Goal: Task Accomplishment & Management: Use online tool/utility

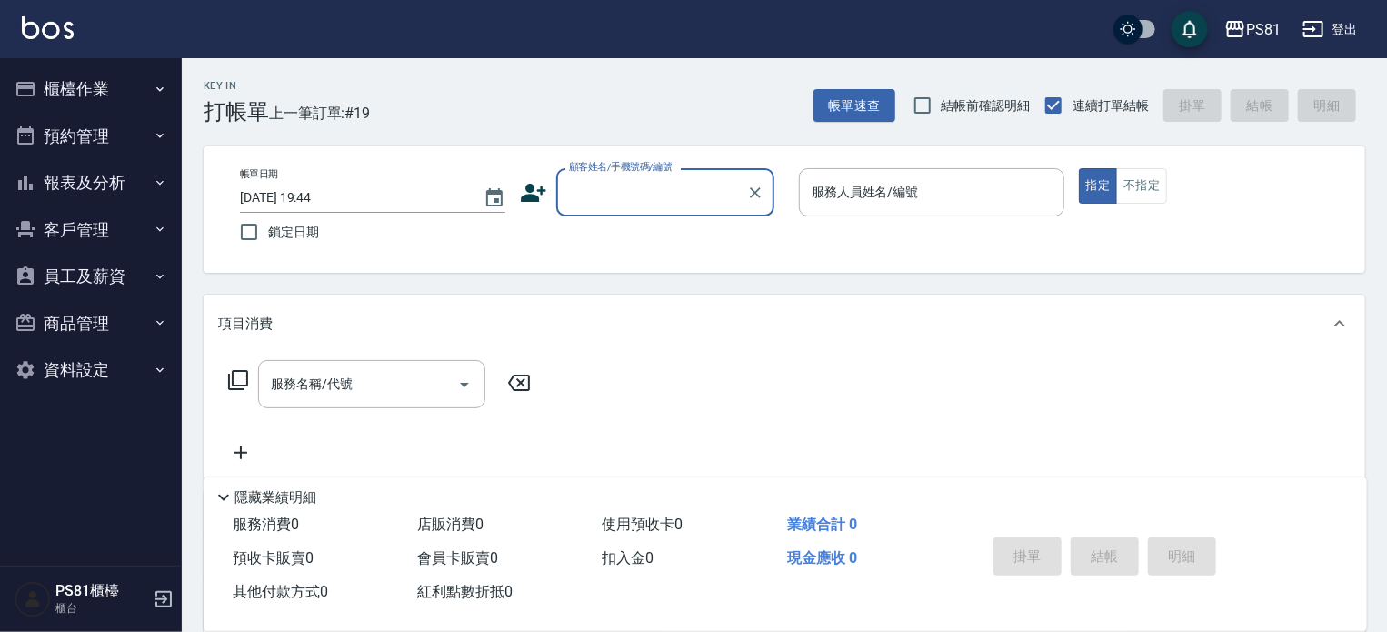
click at [627, 205] on input "顧客姓名/手機號碼/編號" at bounding box center [652, 192] width 175 height 32
click at [633, 234] on li "無名字/[PERSON_NAME]心/null" at bounding box center [665, 239] width 218 height 30
type input "無名字/[PERSON_NAME]心/null"
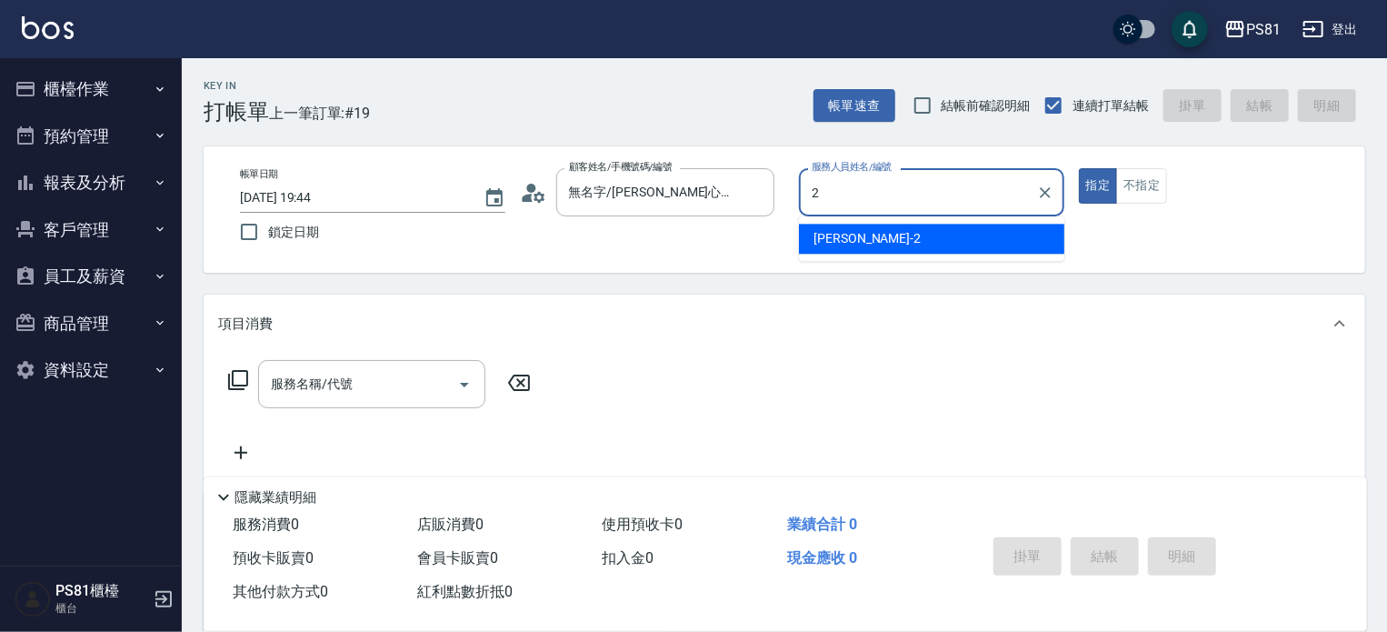
type input "[DEMOGRAPHIC_DATA]-2"
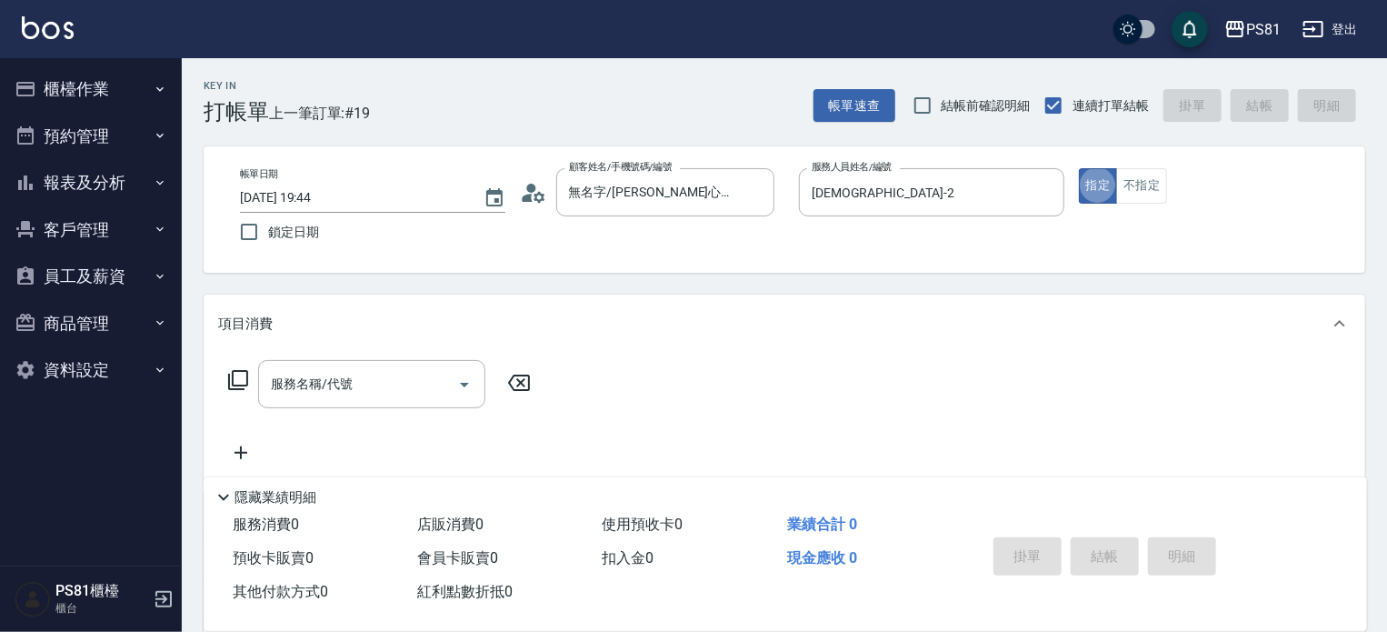
type button "true"
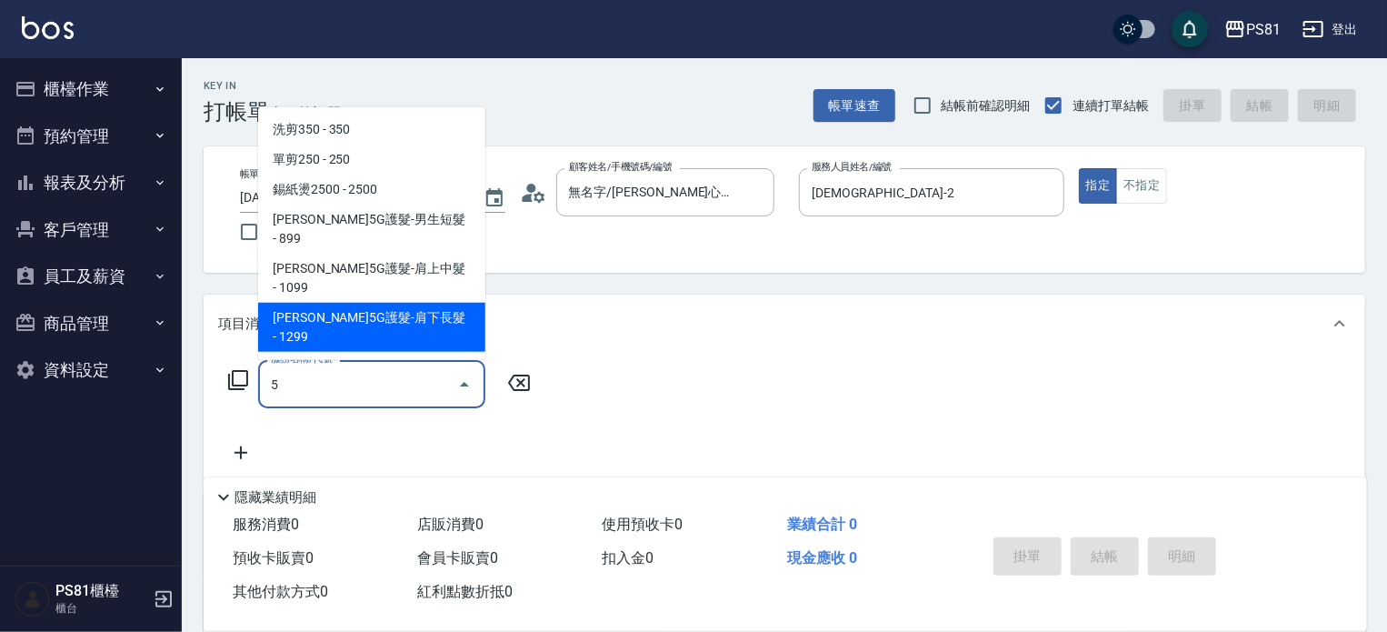
click at [437, 303] on span "[PERSON_NAME]5G護髮-肩下長髮 - 1299" at bounding box center [371, 327] width 227 height 49
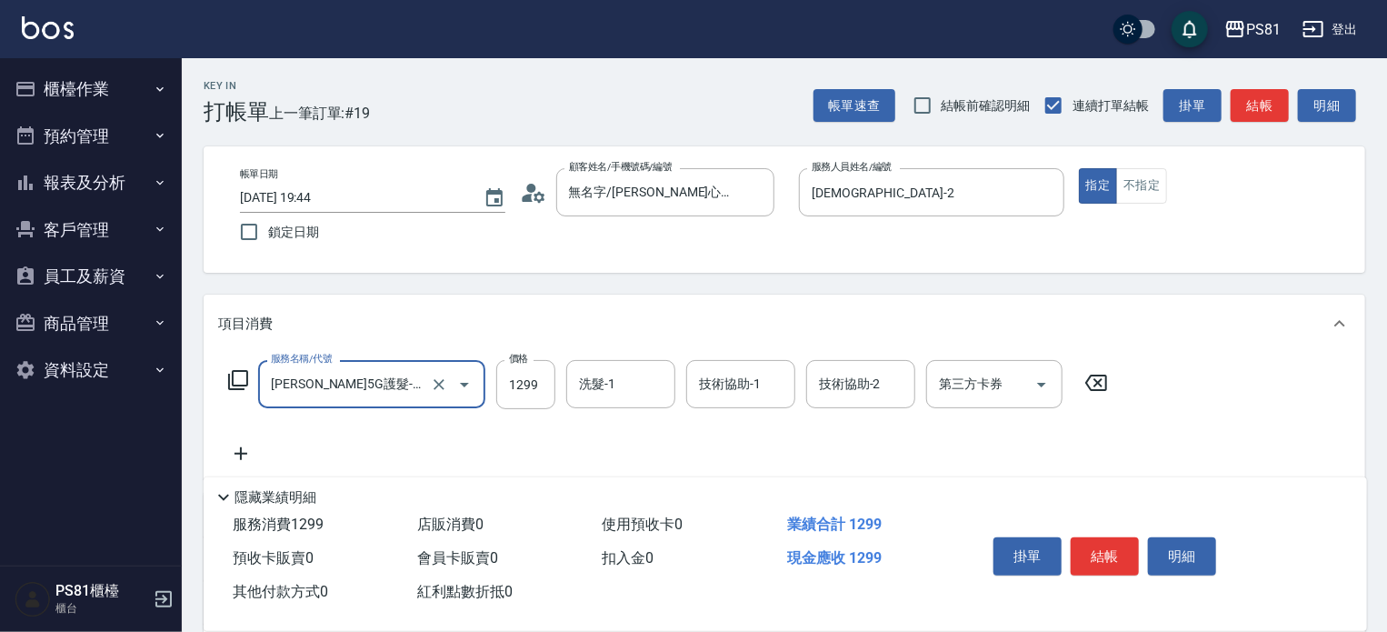
type input "[PERSON_NAME]5G護髮-肩下長髮(1106)"
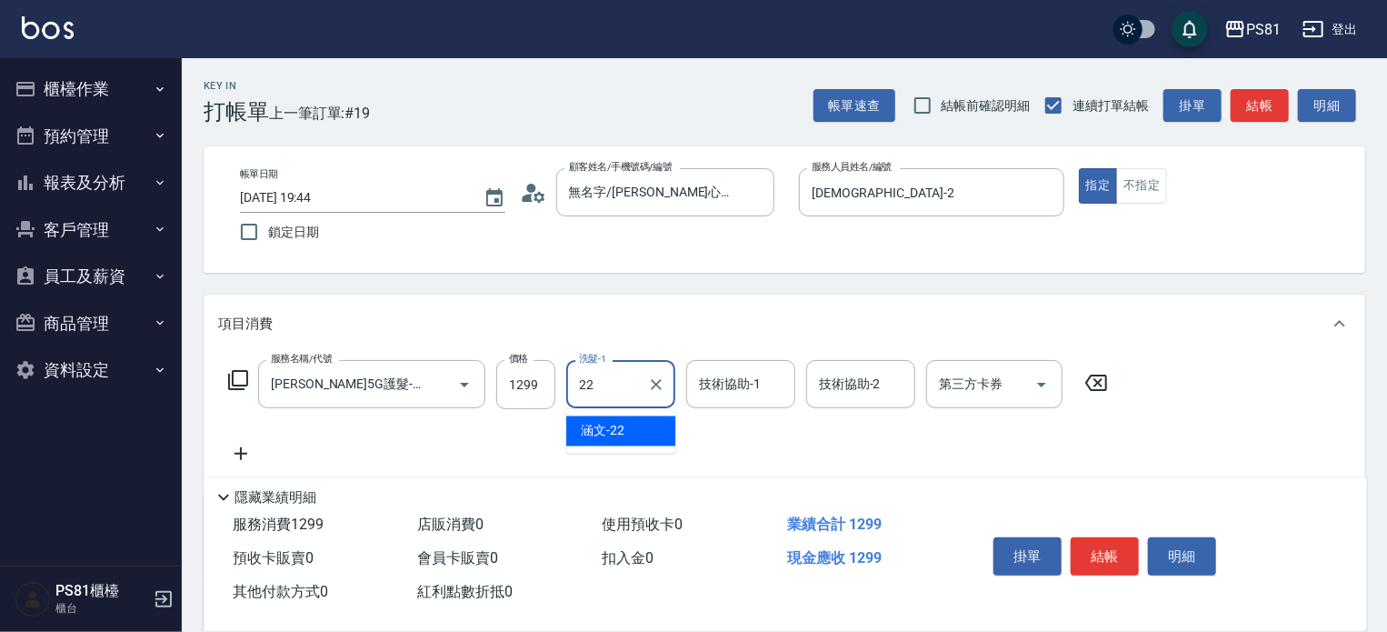
type input "涵文-22"
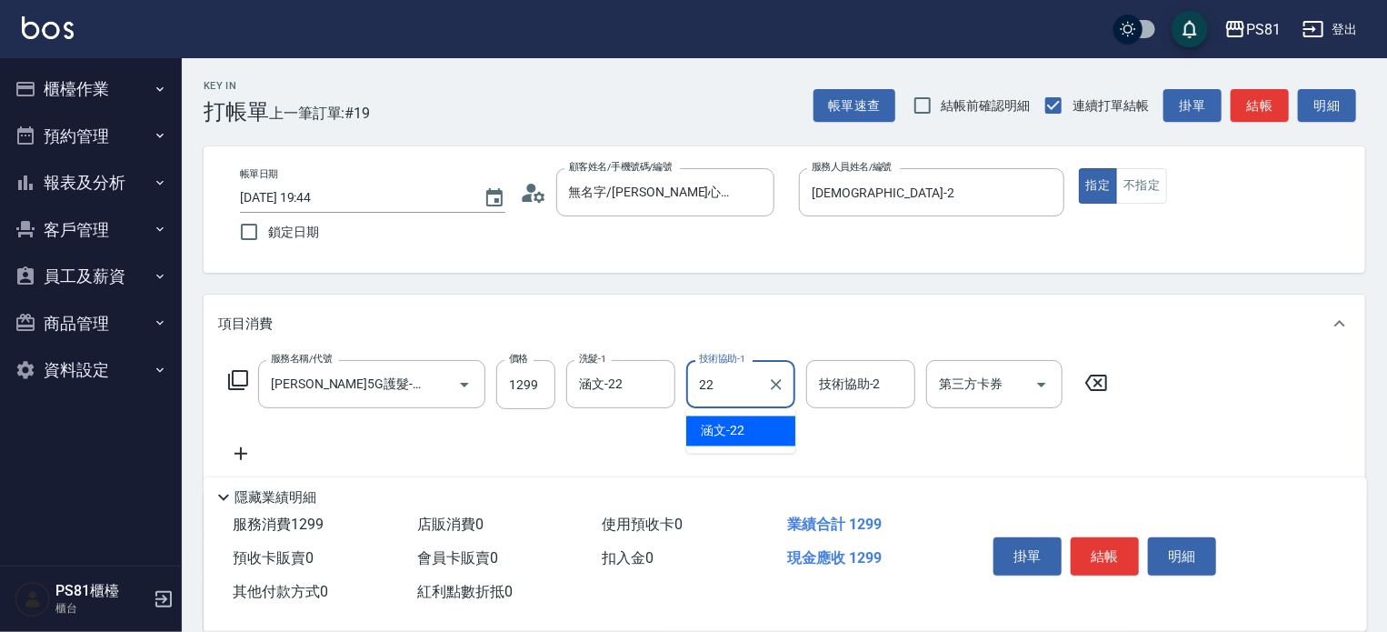
type input "涵文-22"
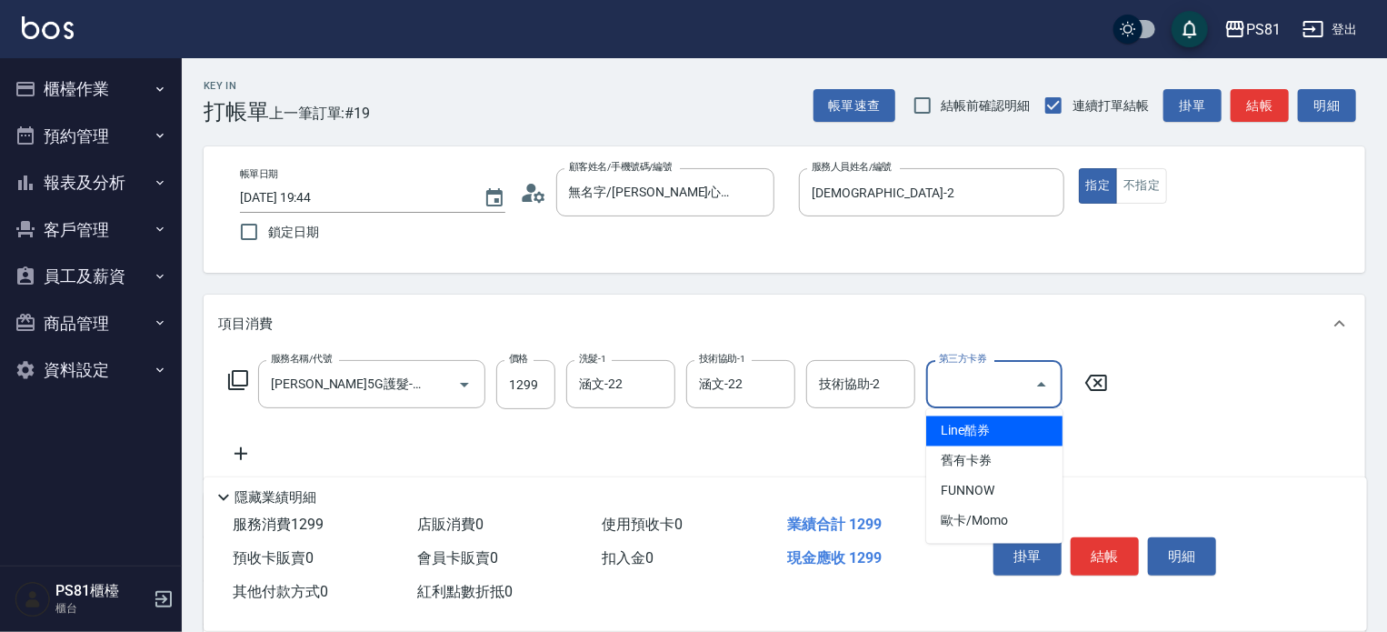
drag, startPoint x: 458, startPoint y: 455, endPoint x: 468, endPoint y: 445, distance: 14.1
click at [458, 455] on div "服務名稱/代號 [PERSON_NAME]5G護髮-肩下長髮(1106) 服務名稱/代號 價格 1299 價格 洗髮-1 涵文-22 洗髮-1 技術協助-1 …" at bounding box center [668, 412] width 901 height 105
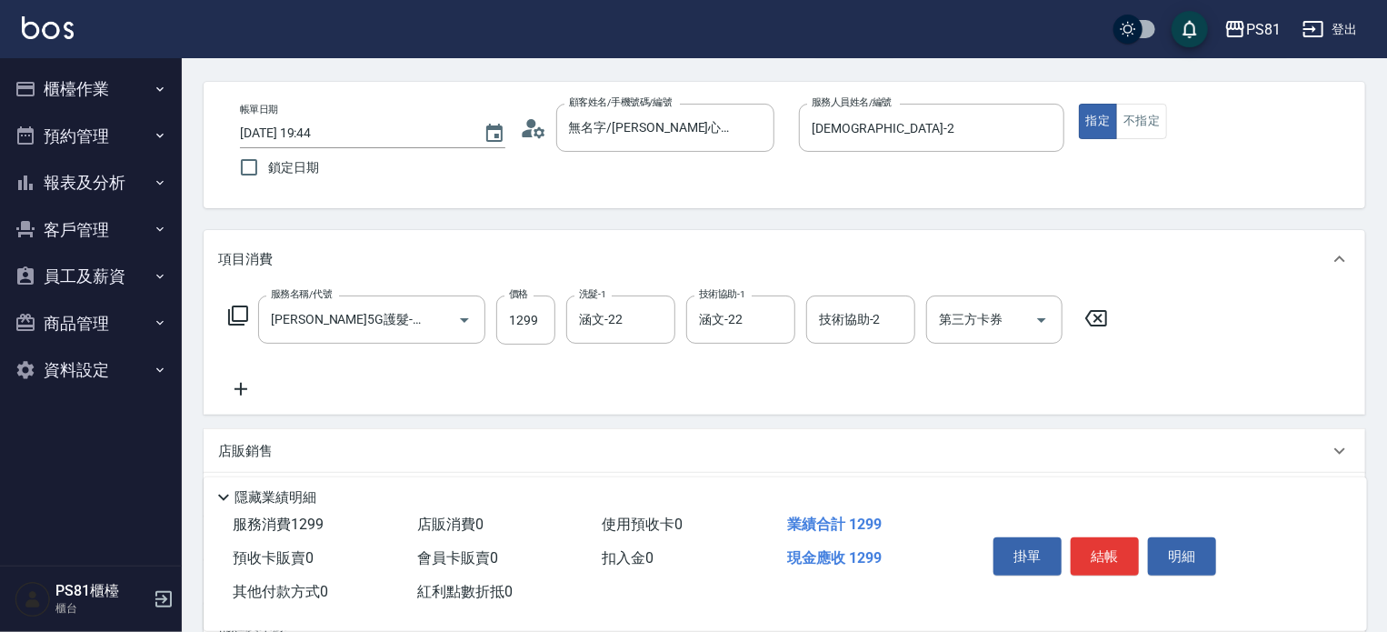
scroll to position [91, 0]
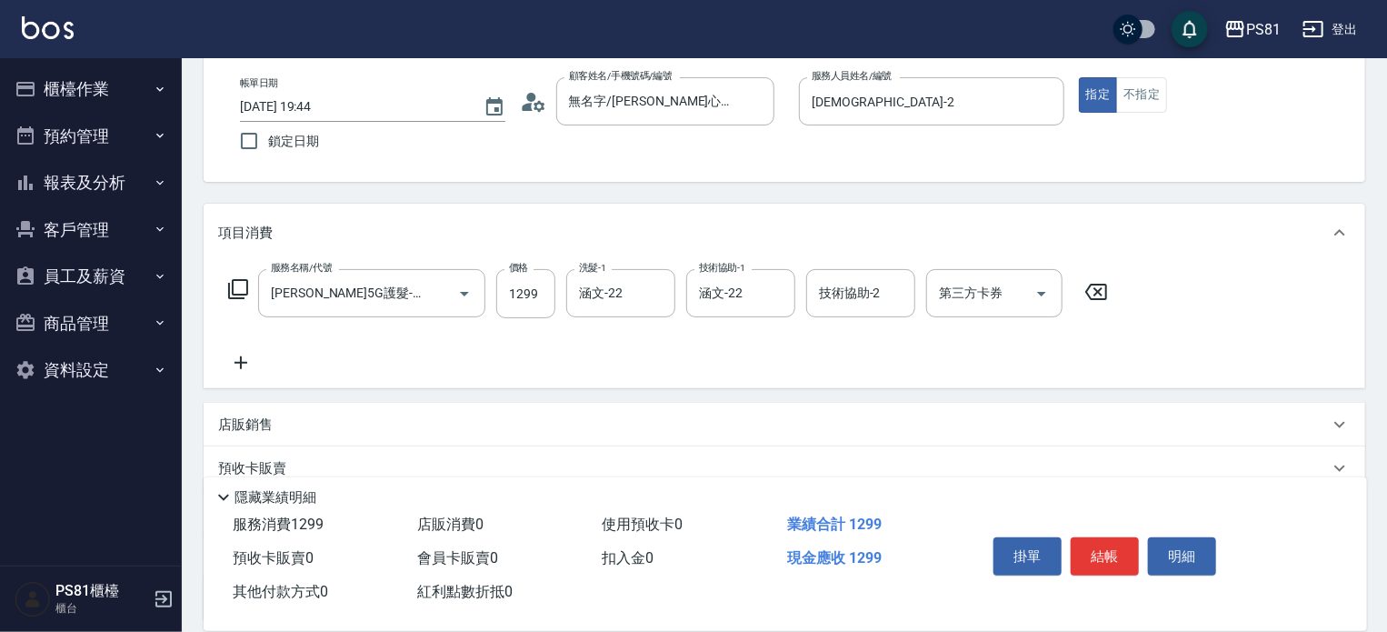
click at [242, 352] on icon at bounding box center [240, 363] width 45 height 22
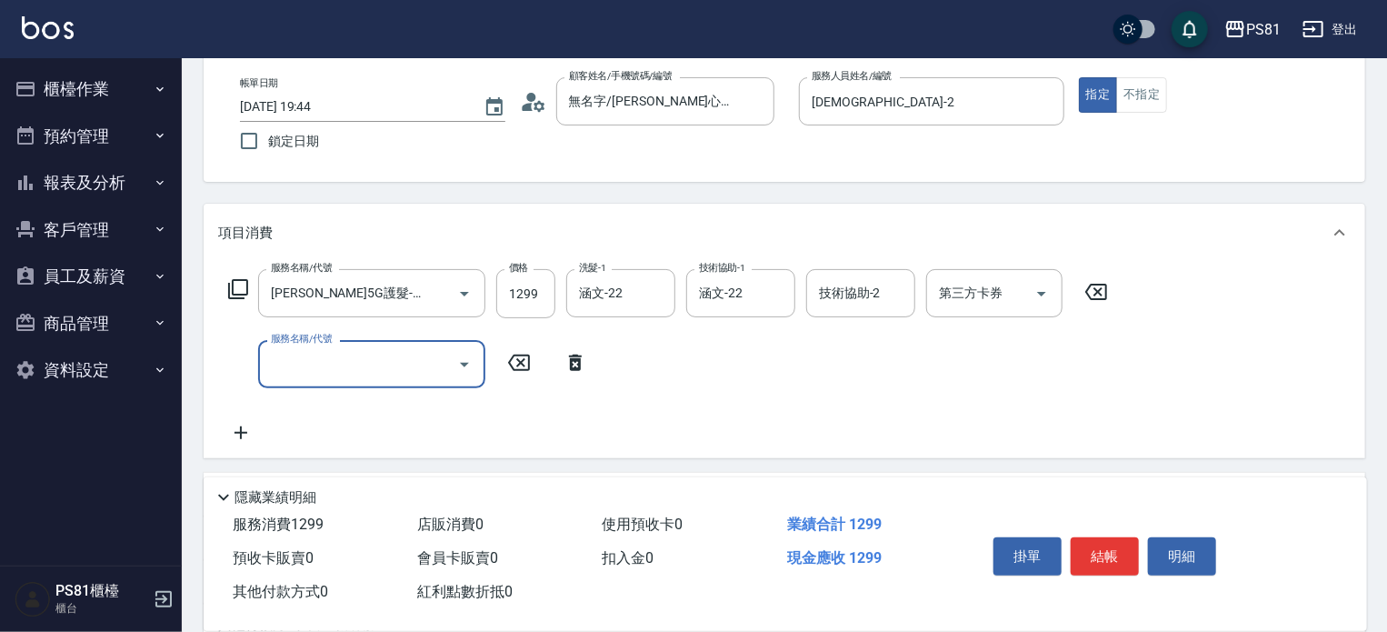
scroll to position [0, 0]
click at [308, 371] on input "服務名稱/代號" at bounding box center [358, 364] width 184 height 32
type input "A級單剪400(205)"
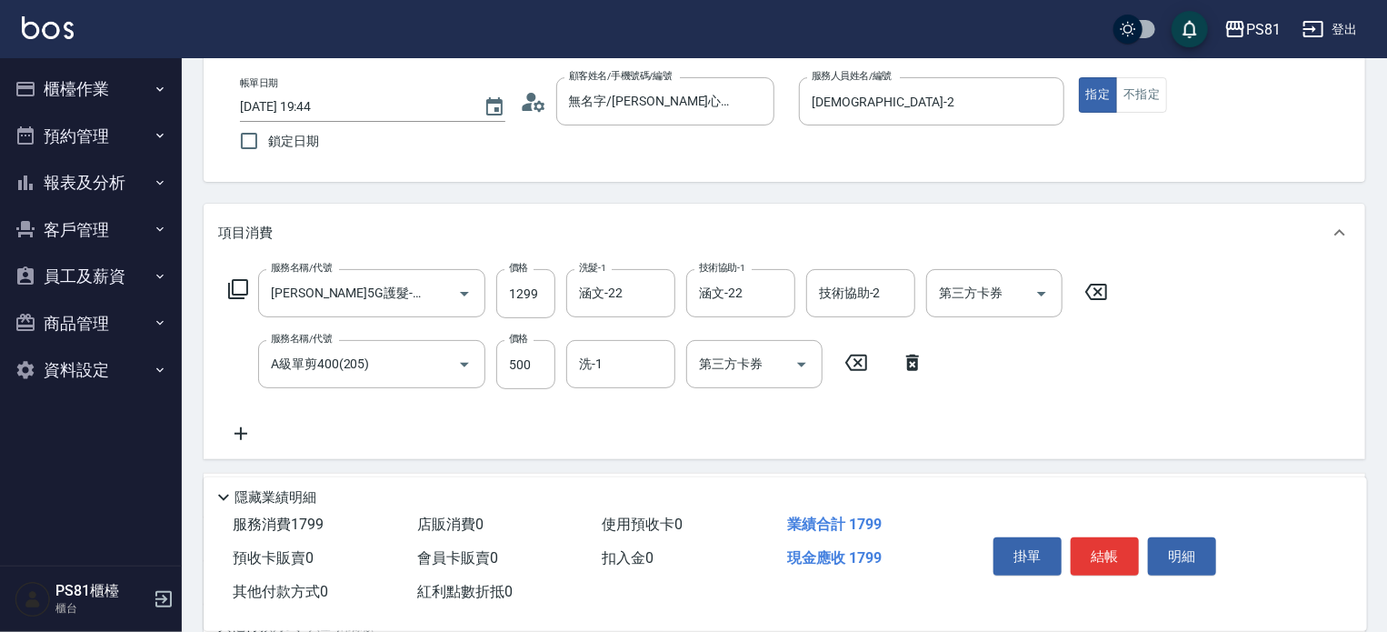
click at [1203, 423] on div "服務名稱/代號 [PERSON_NAME]5G護髮-肩下長髮(1106) 服務名稱/代號 價格 1299 價格 洗髮-1 涵文-22 洗髮-1 技術協助-1 …" at bounding box center [785, 360] width 1162 height 197
click at [1129, 542] on button "結帳" at bounding box center [1105, 556] width 68 height 38
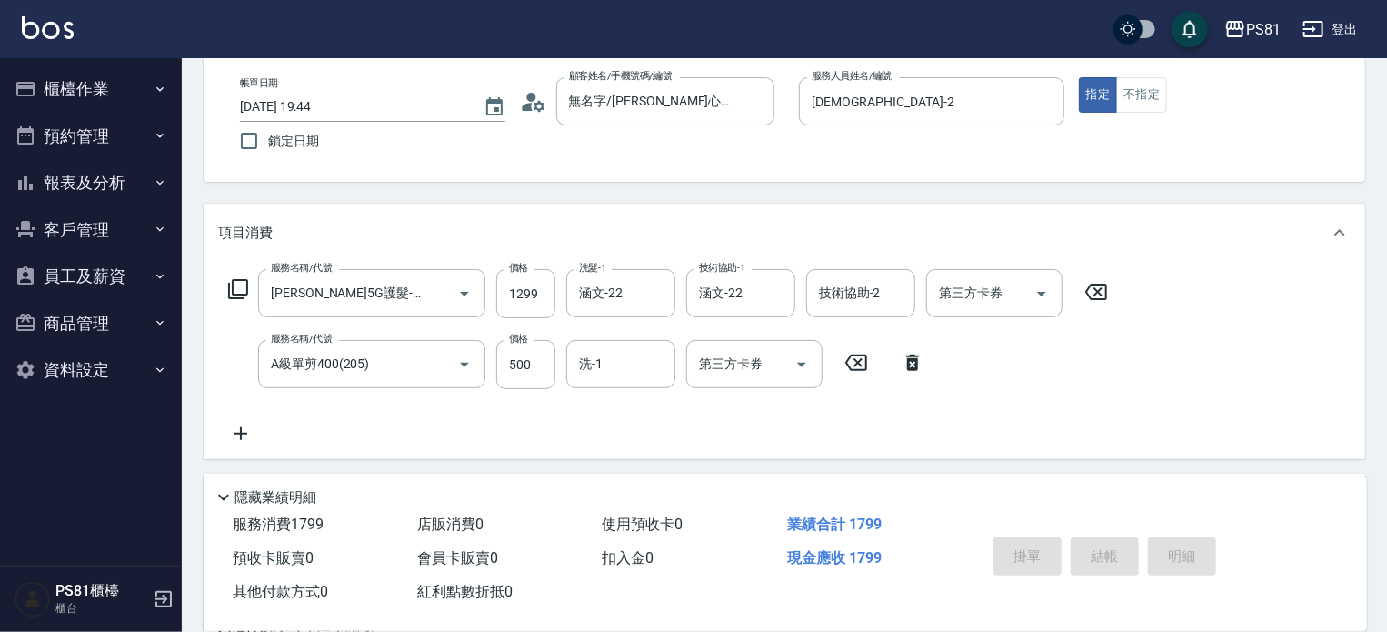
type input "[DATE] 19:45"
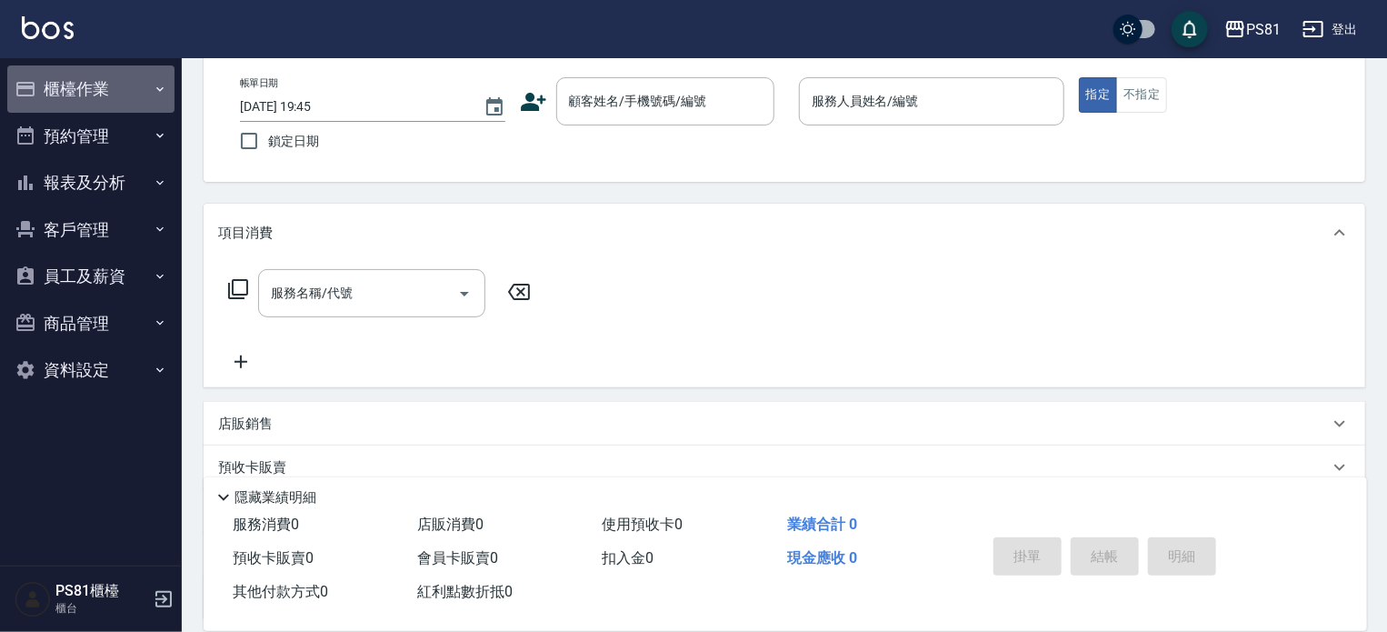
click at [110, 81] on button "櫃檯作業" at bounding box center [90, 88] width 167 height 47
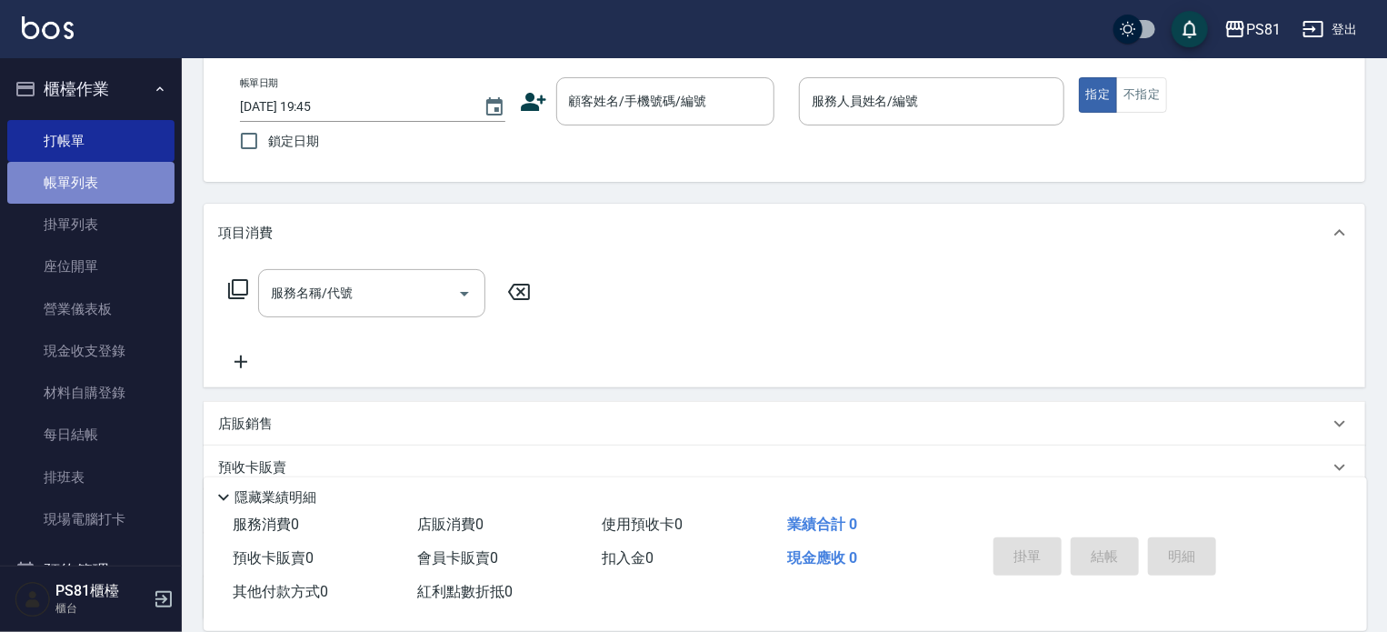
click at [98, 195] on link "帳單列表" at bounding box center [90, 183] width 167 height 42
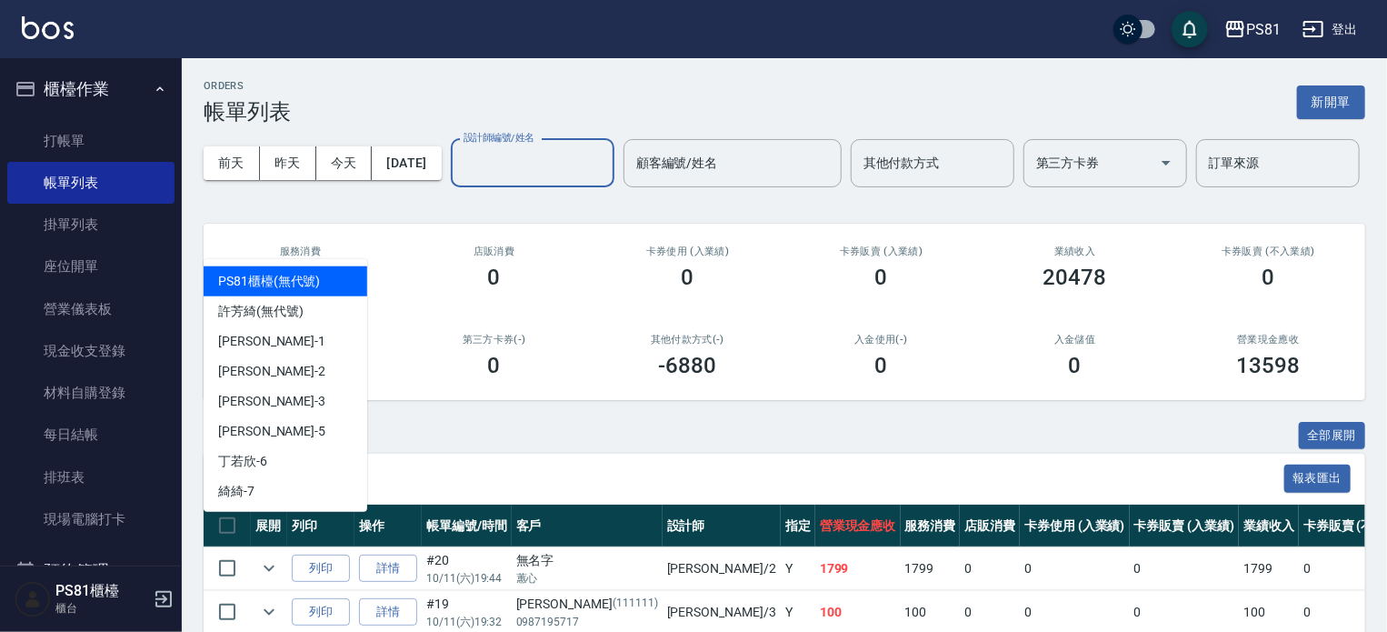
click at [459, 179] on input "設計師編號/姓名" at bounding box center [532, 163] width 147 height 32
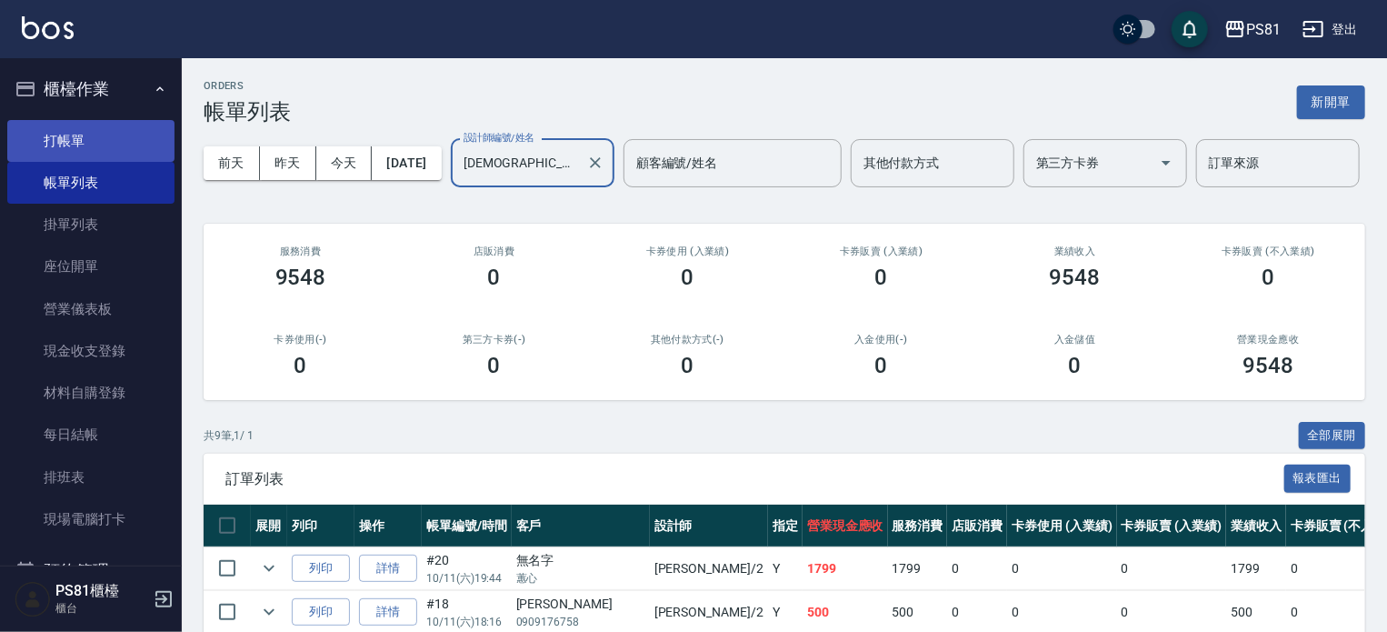
type input "[DEMOGRAPHIC_DATA]-2"
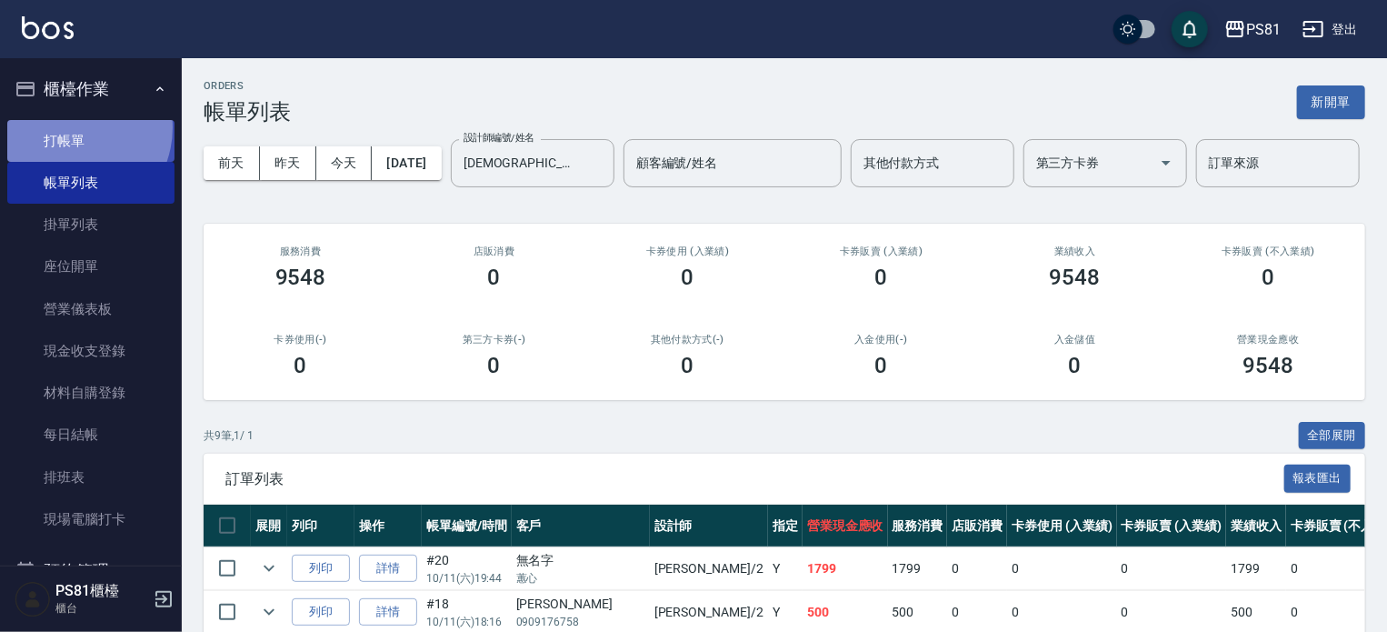
click at [69, 127] on link "打帳單" at bounding box center [90, 141] width 167 height 42
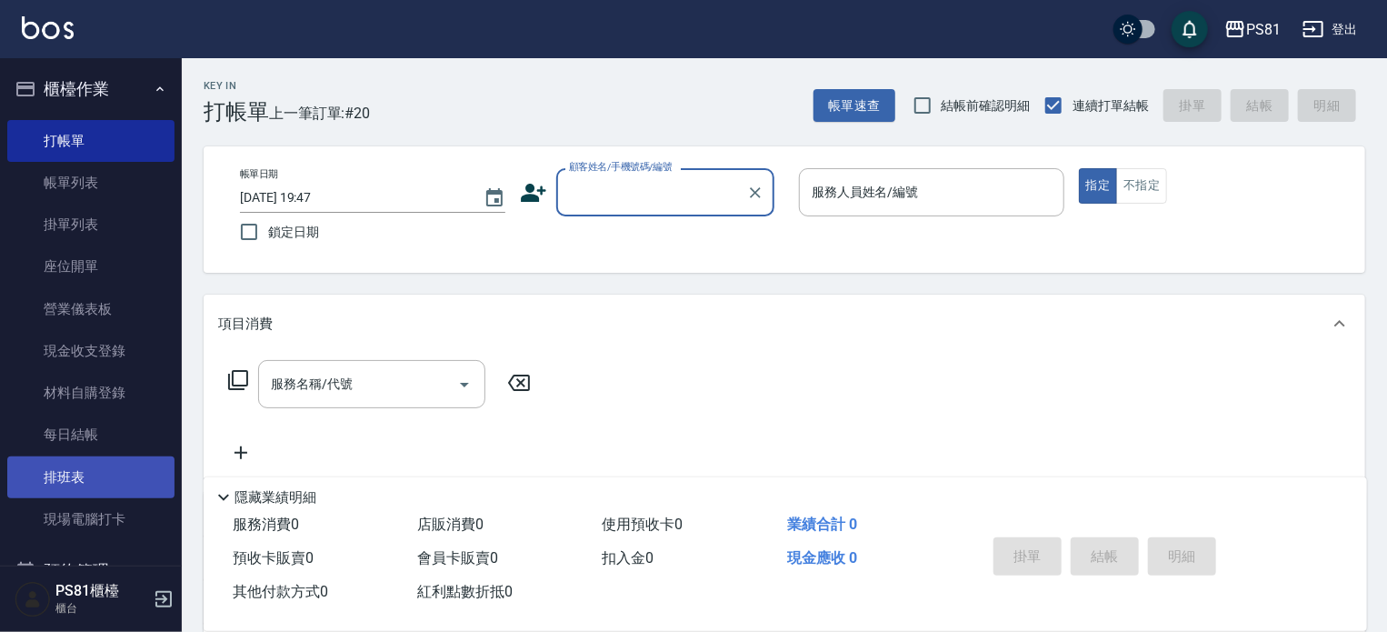
click at [73, 488] on link "排班表" at bounding box center [90, 477] width 167 height 42
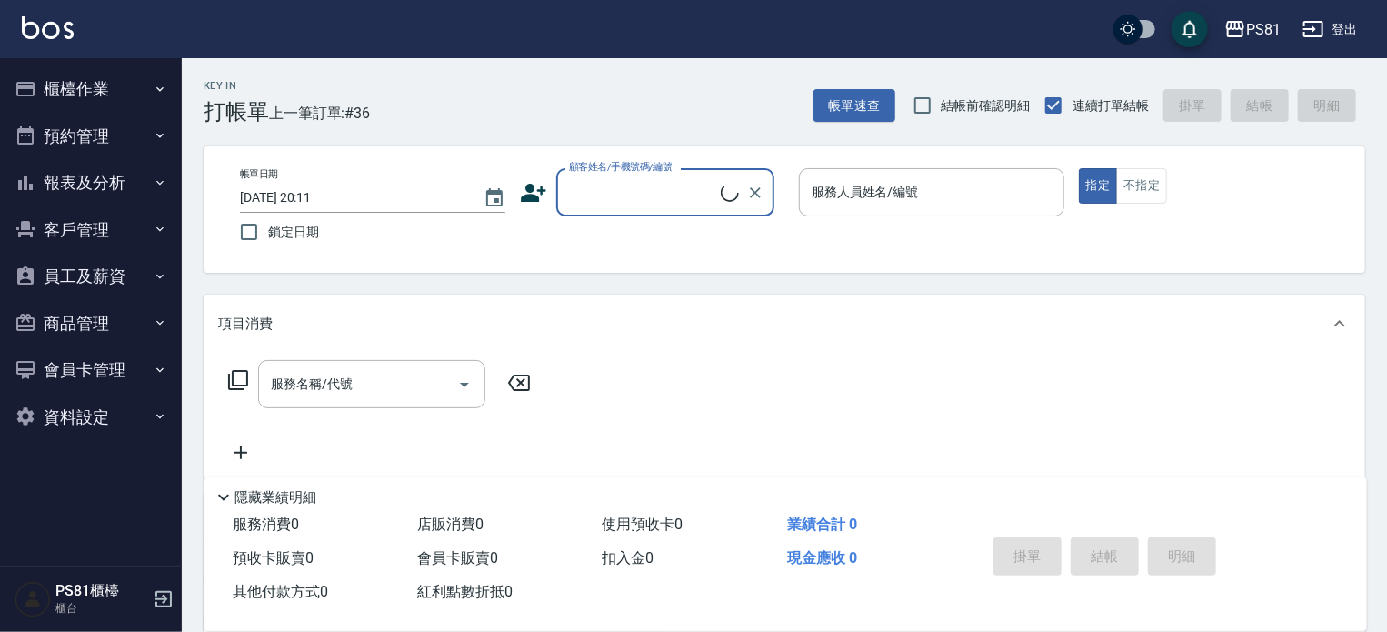
click at [136, 190] on button "報表及分析" at bounding box center [90, 182] width 167 height 47
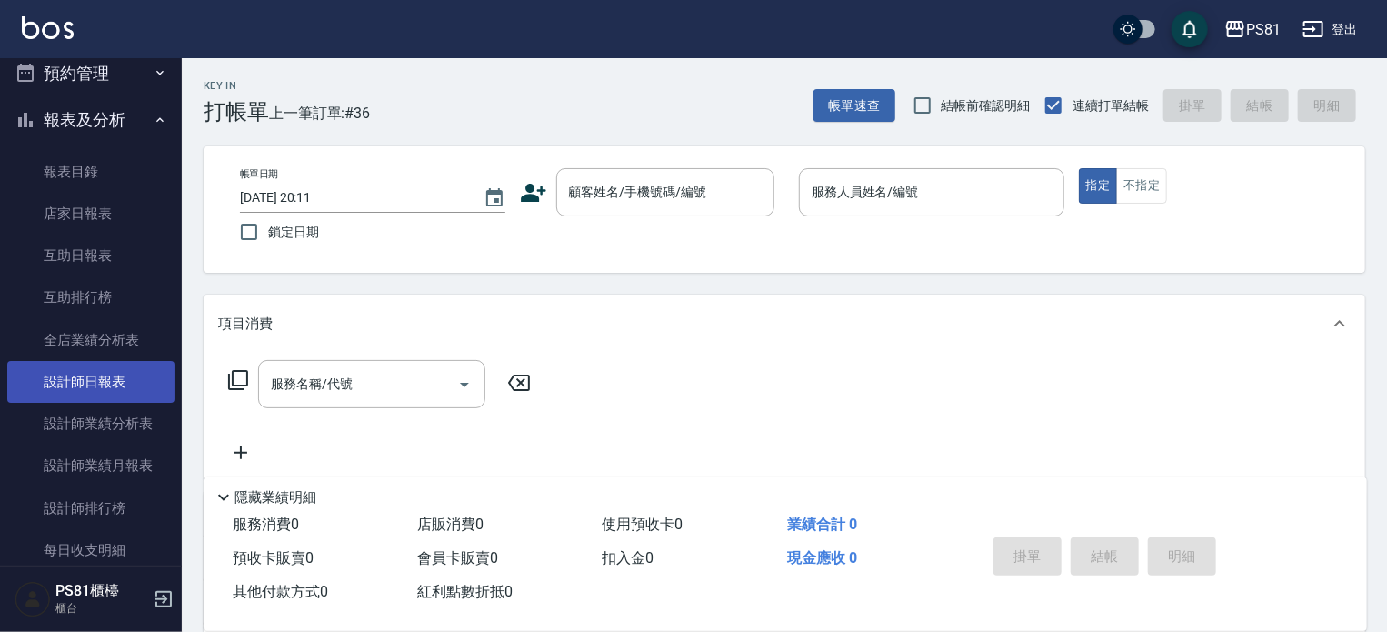
scroll to position [91, 0]
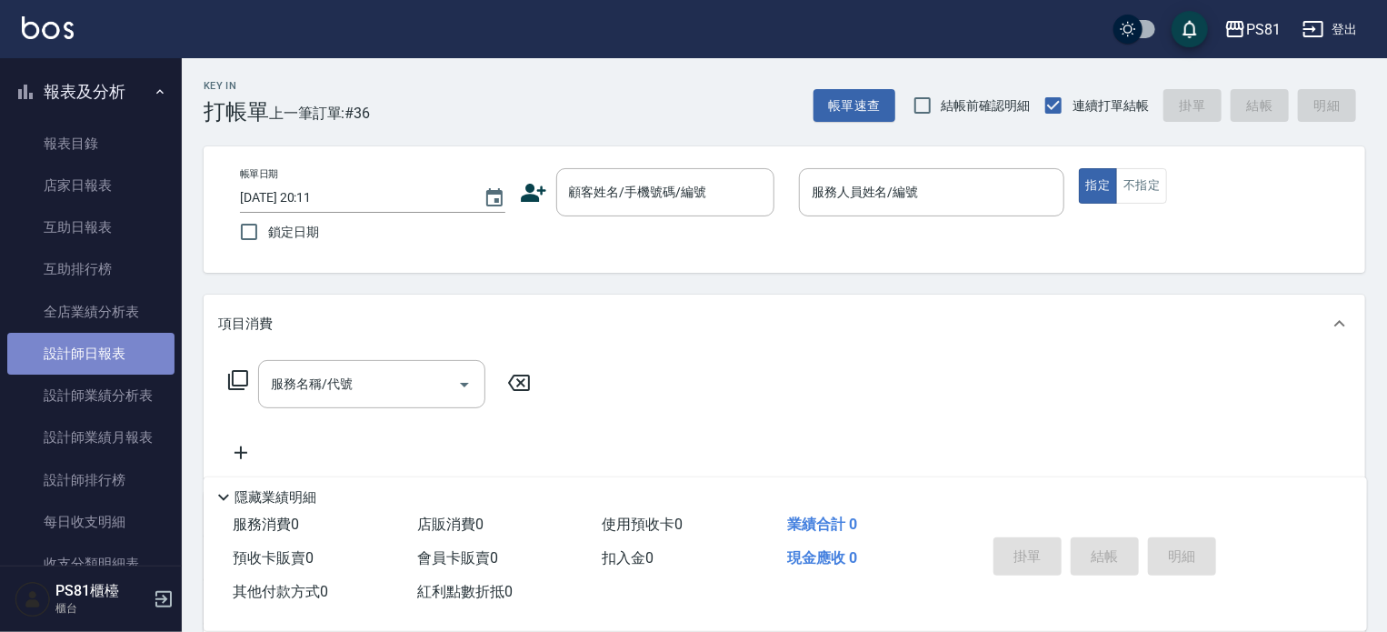
click at [136, 338] on link "設計師日報表" at bounding box center [90, 354] width 167 height 42
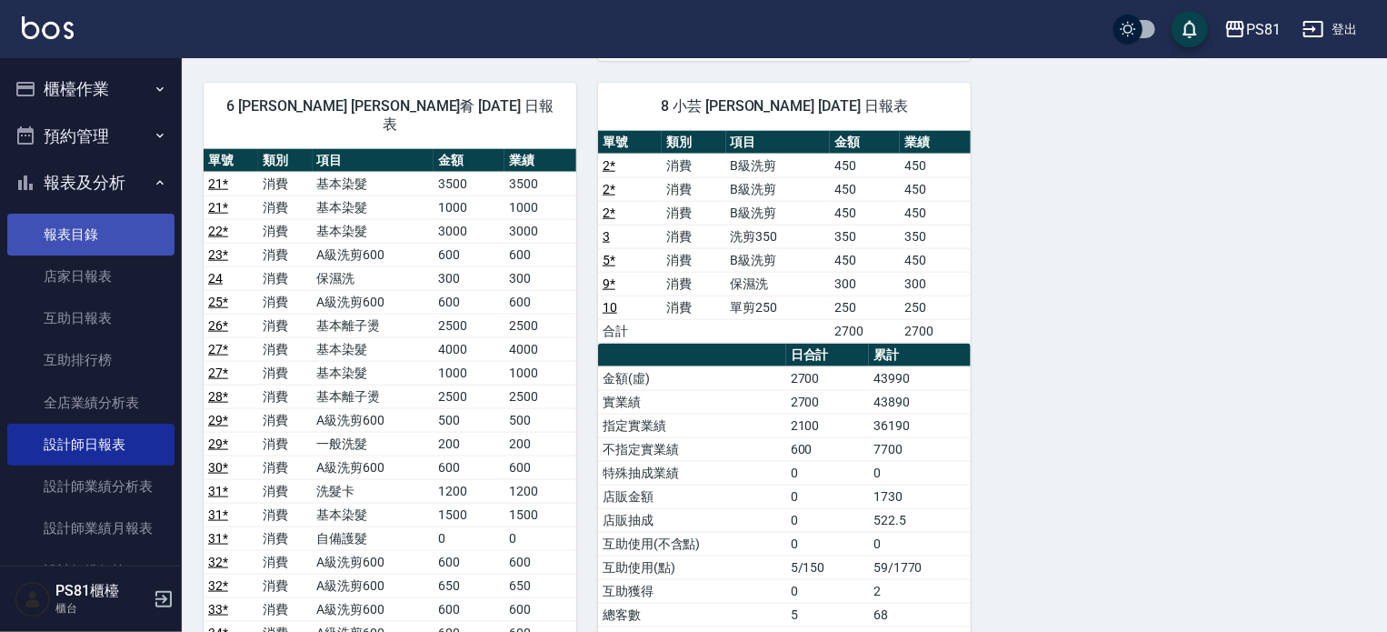
scroll to position [966, 0]
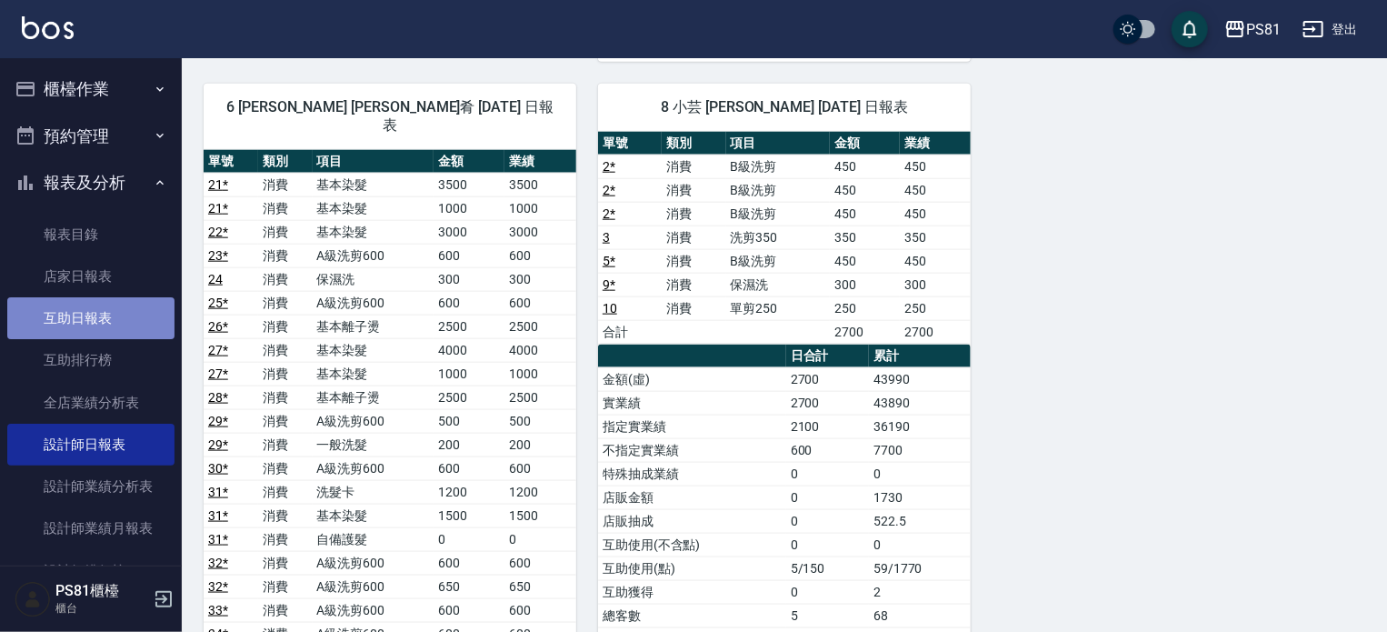
click at [107, 316] on link "互助日報表" at bounding box center [90, 318] width 167 height 42
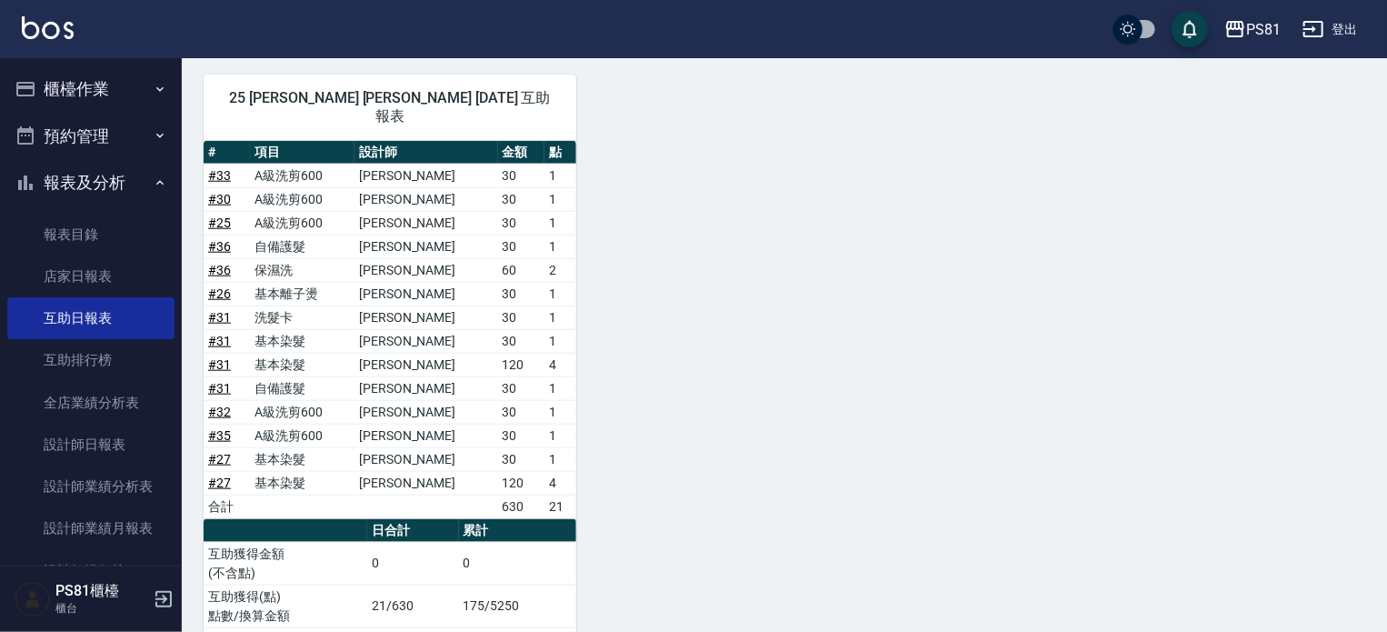
scroll to position [833, 0]
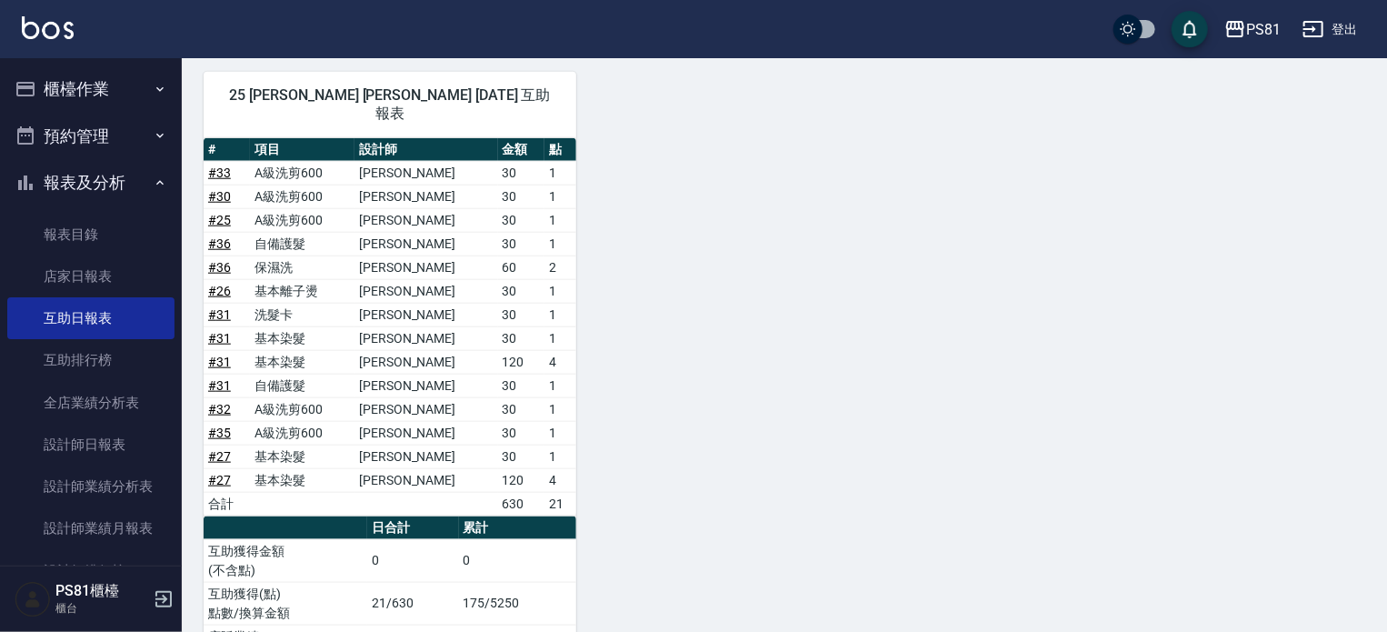
click at [59, 78] on button "櫃檯作業" at bounding box center [90, 88] width 167 height 47
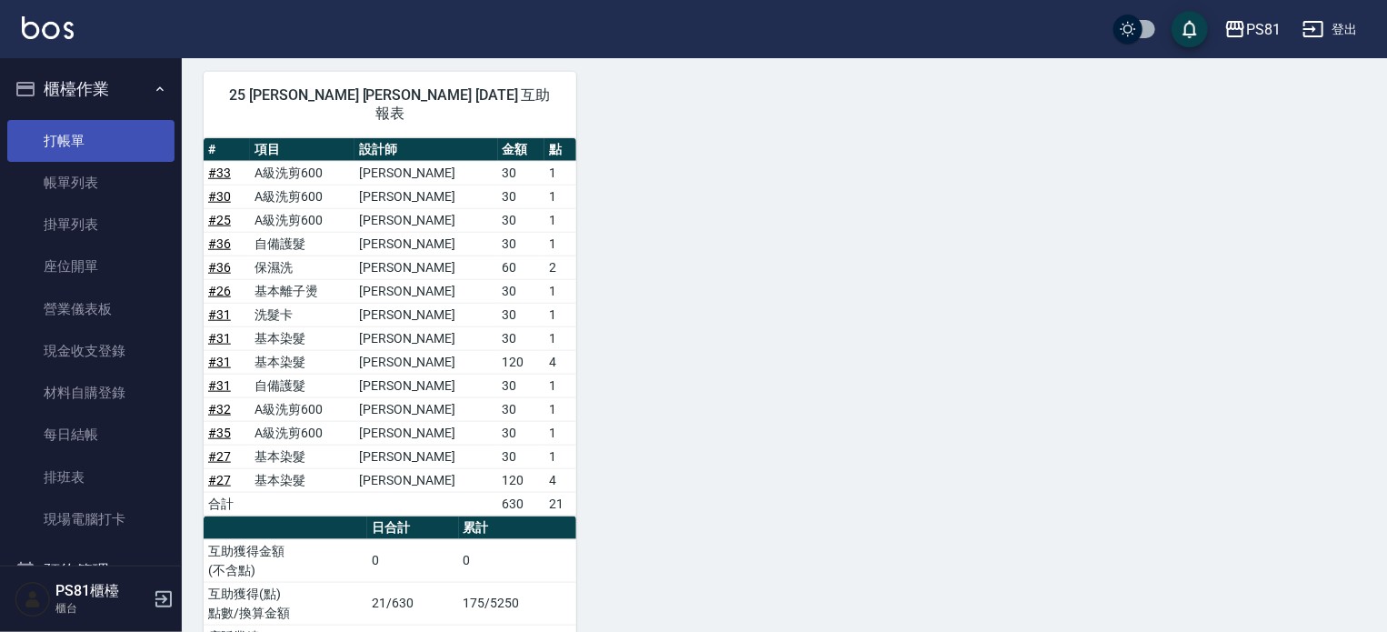
click at [100, 124] on link "打帳單" at bounding box center [90, 141] width 167 height 42
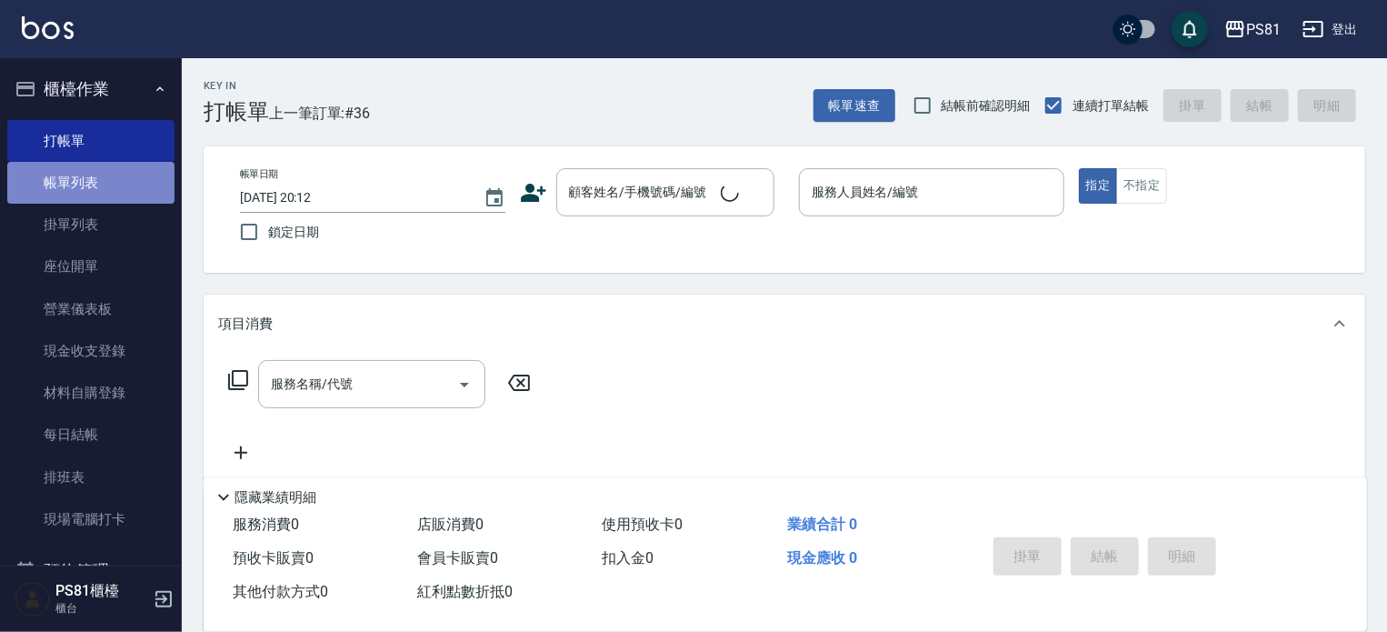
click at [90, 191] on link "帳單列表" at bounding box center [90, 183] width 167 height 42
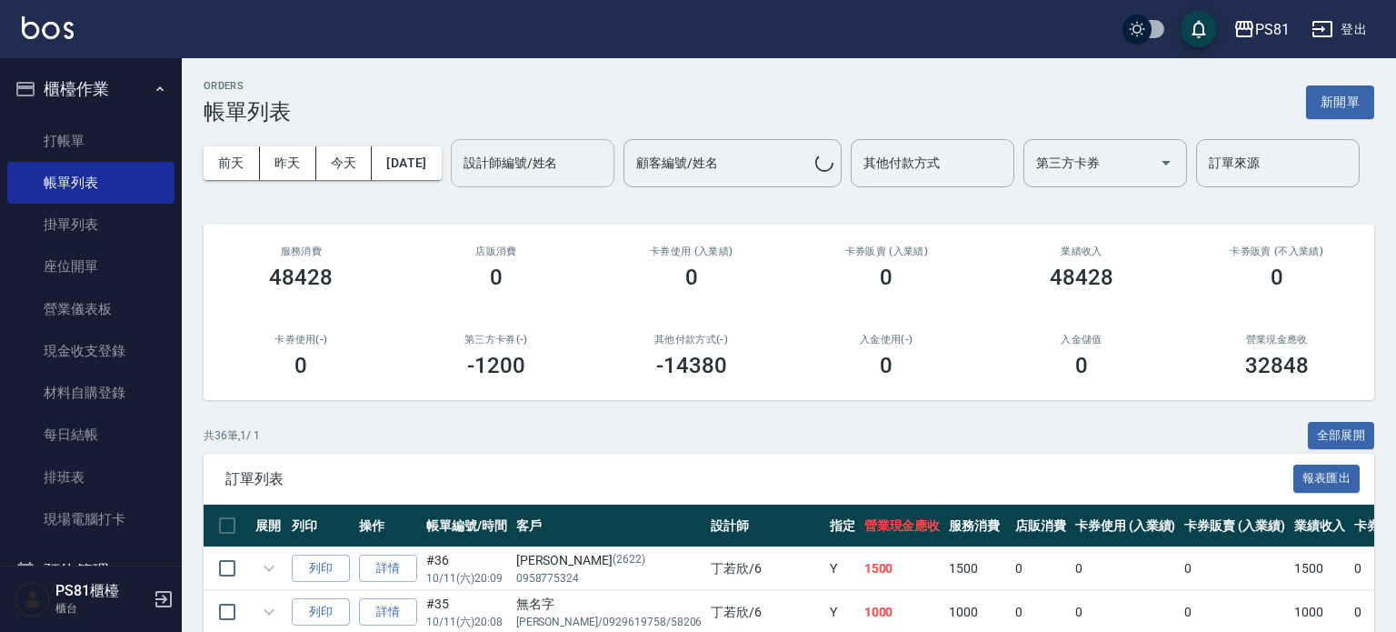
click at [451, 187] on div "設計師編號/姓名 設計師編號/姓名" at bounding box center [533, 163] width 164 height 48
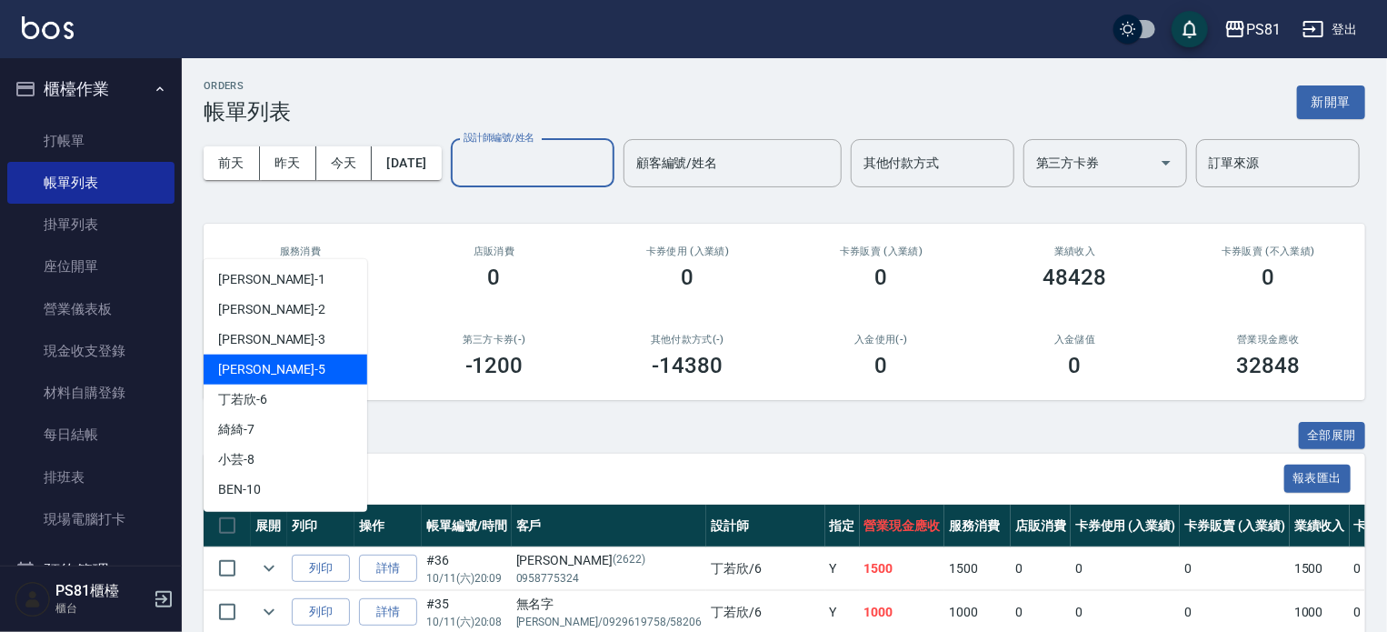
scroll to position [91, 0]
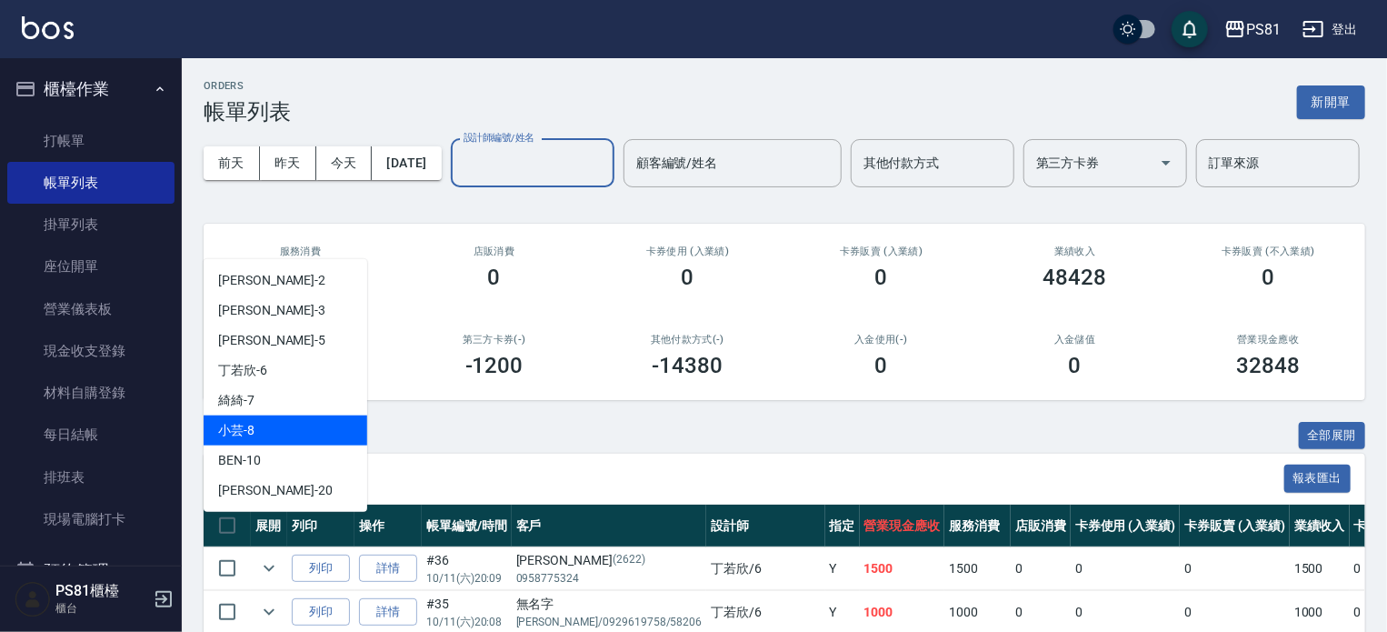
click at [285, 438] on div "小芸 -8" at bounding box center [286, 430] width 164 height 30
type input "小芸-8"
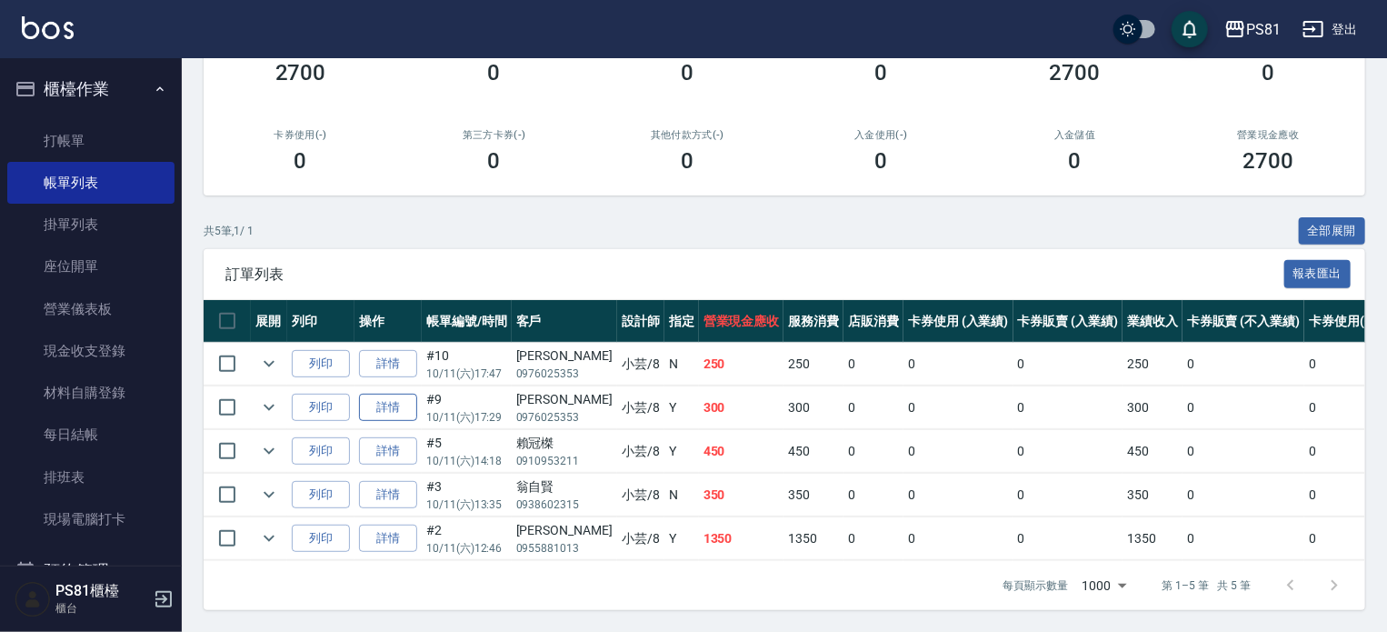
scroll to position [273, 0]
click at [265, 355] on icon "expand row" at bounding box center [269, 364] width 22 height 22
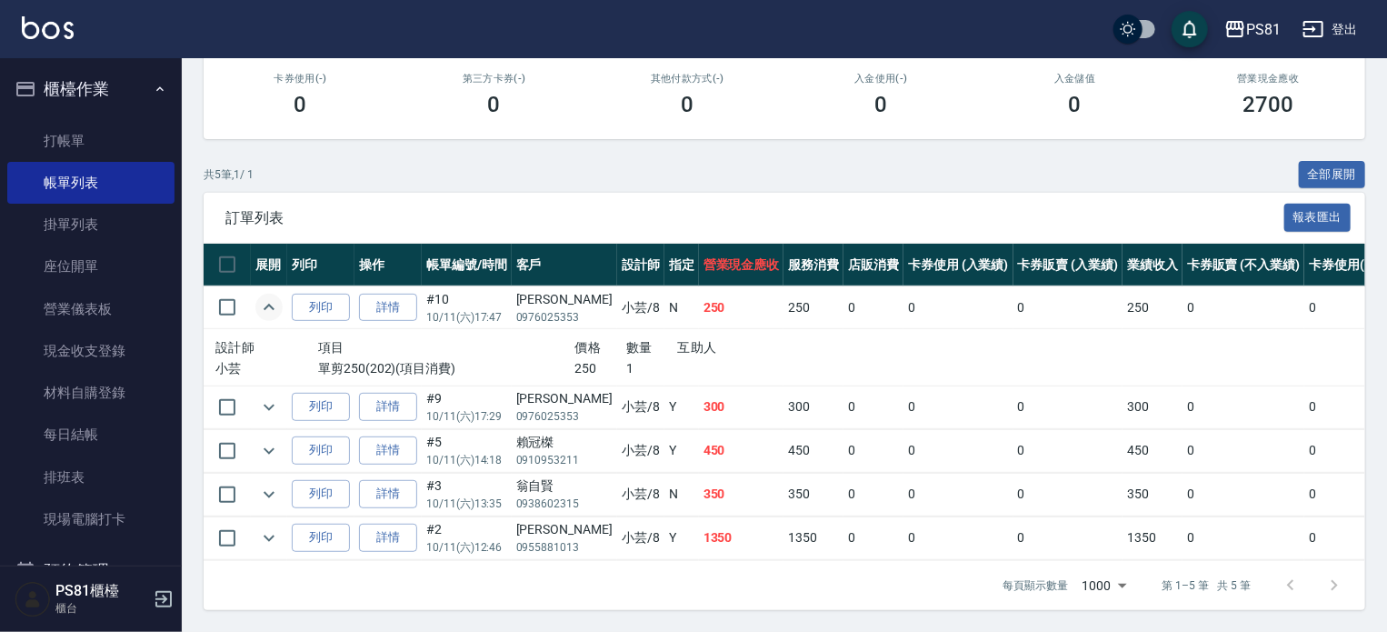
click at [262, 318] on icon "expand row" at bounding box center [269, 307] width 22 height 22
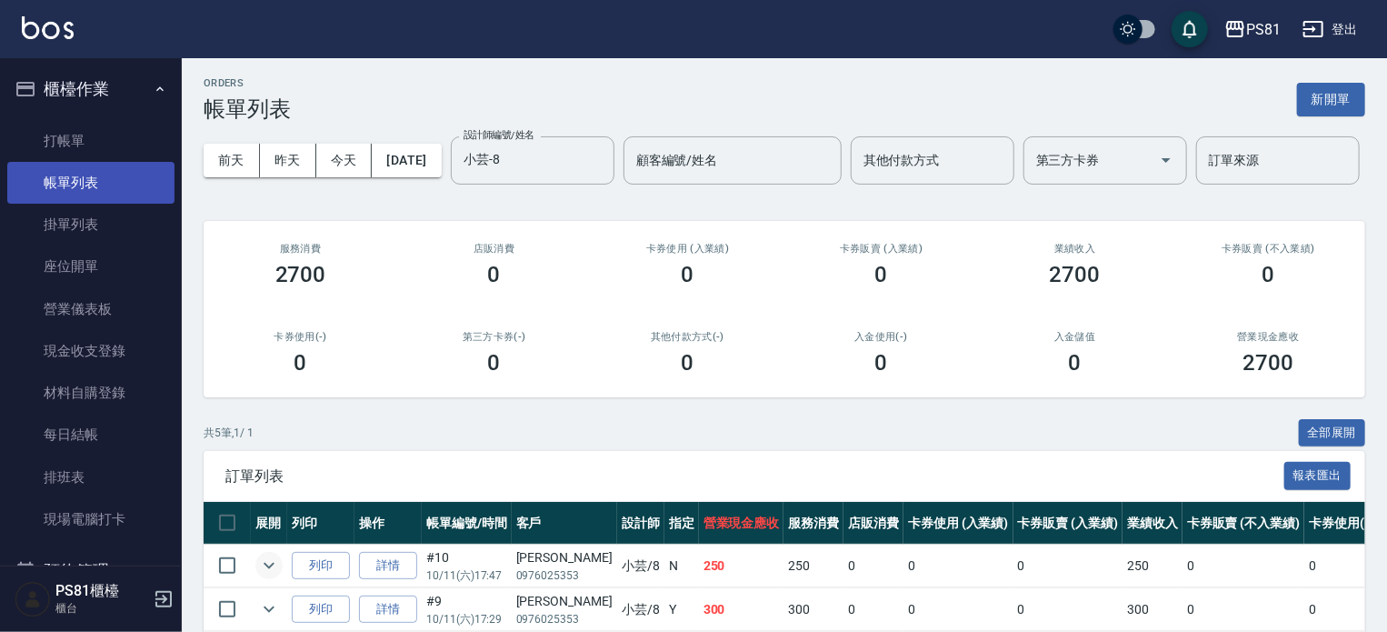
scroll to position [0, 0]
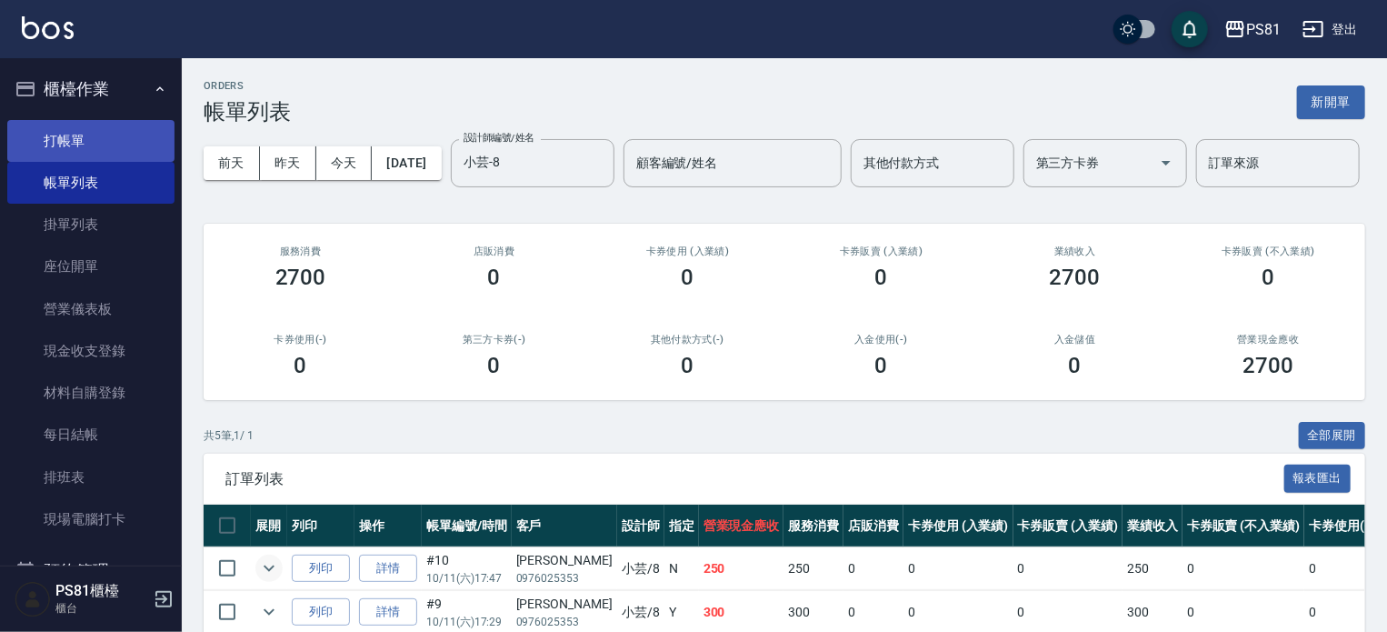
click at [84, 145] on link "打帳單" at bounding box center [90, 141] width 167 height 42
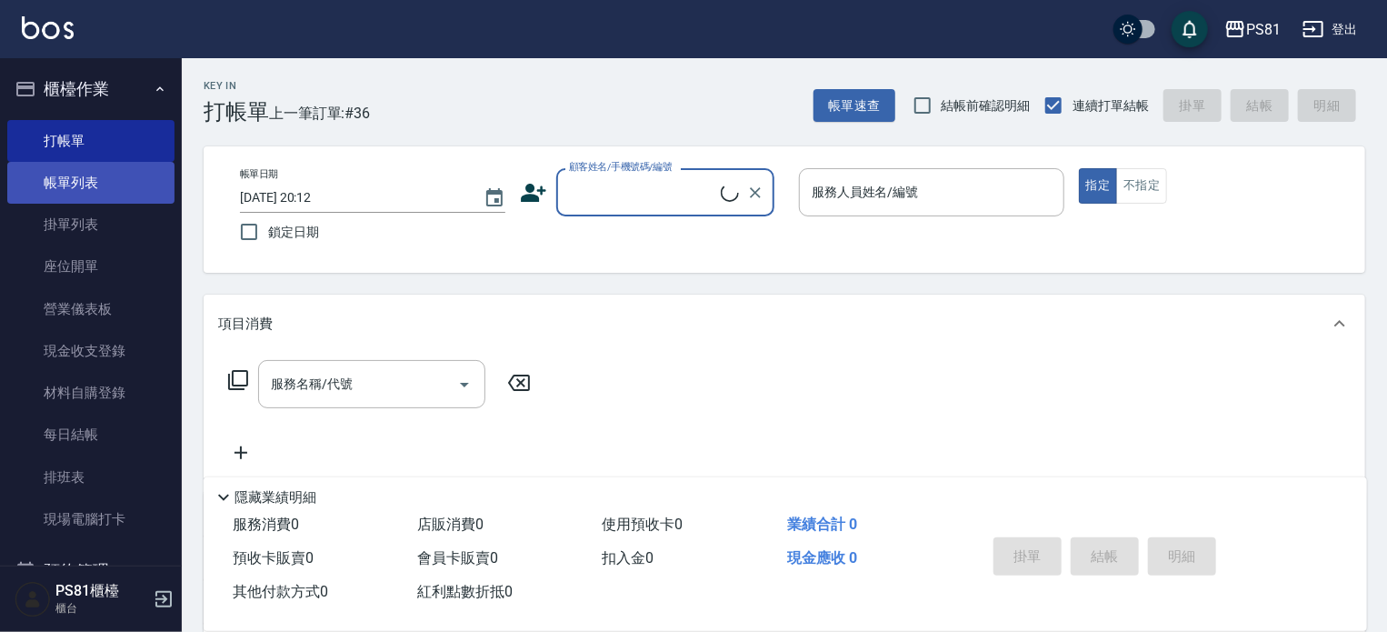
click at [96, 175] on link "帳單列表" at bounding box center [90, 183] width 167 height 42
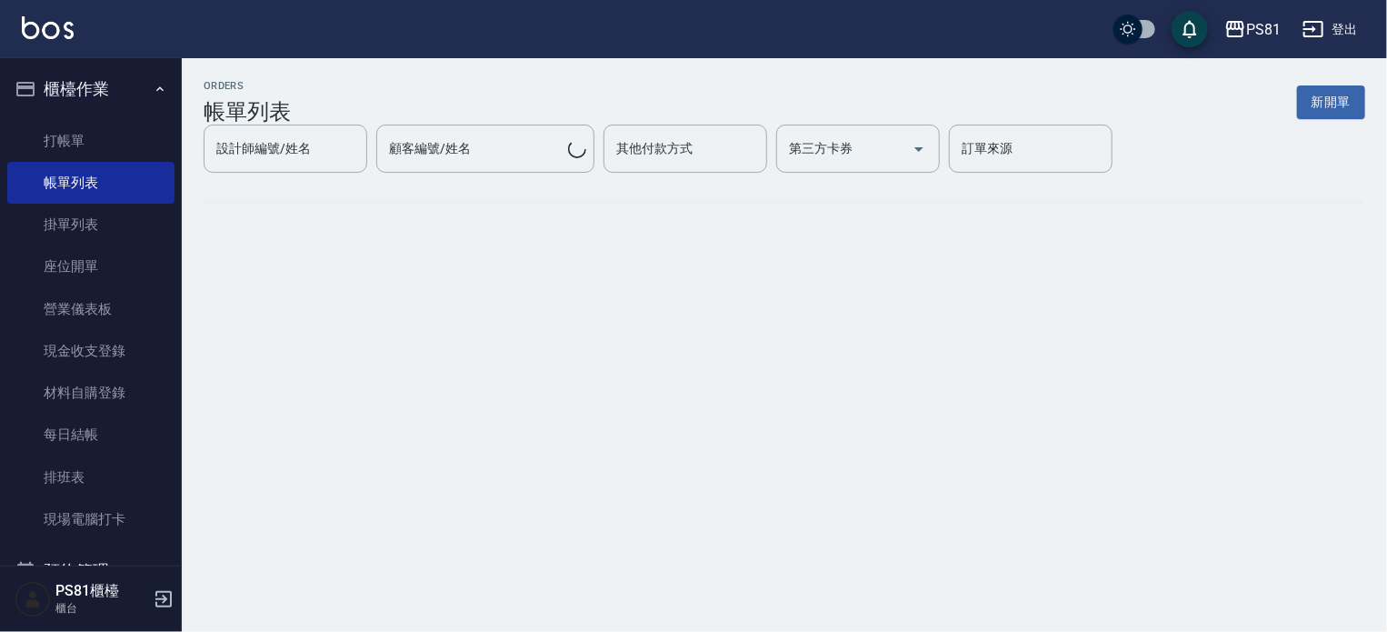
click at [299, 179] on div "ORDERS 帳單列表 新開單 設計師編號/姓名 設計師編號/姓名 顧客編號/姓名 顧客編號/姓名 其他付款方式 其他付款方式 第三方卡券 第三方卡券 訂單來…" at bounding box center [785, 155] width 1206 height 195
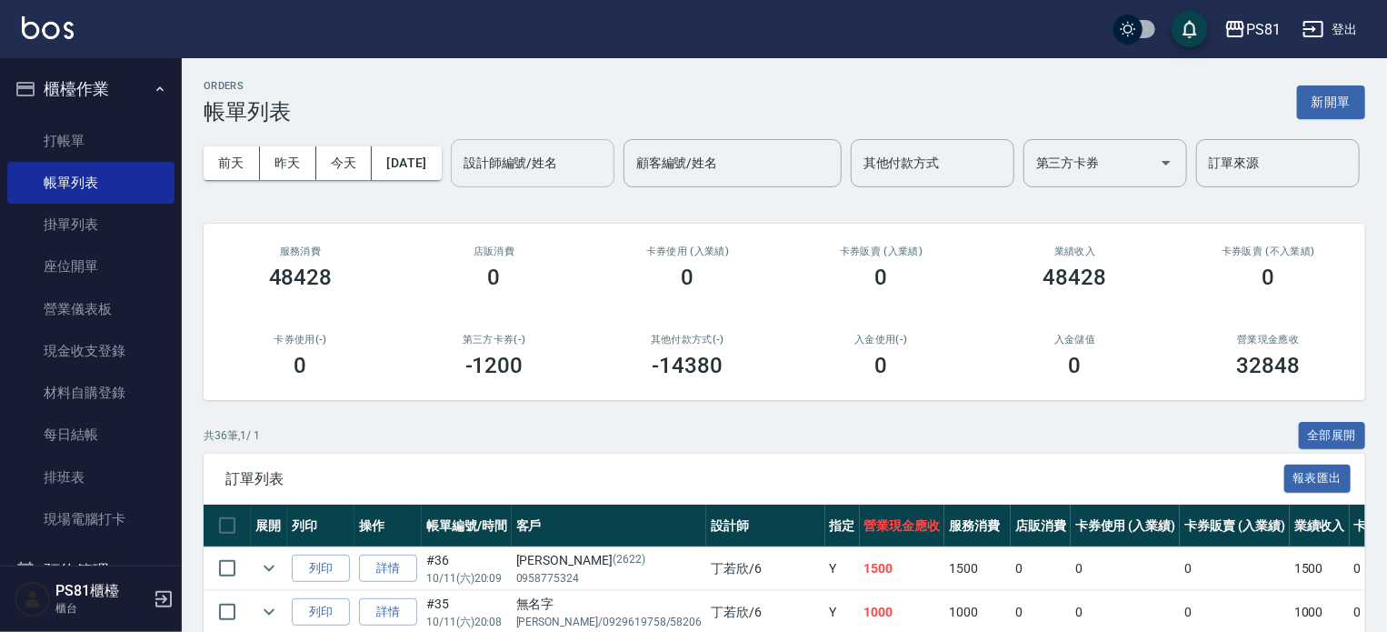
click at [459, 179] on input "設計師編號/姓名" at bounding box center [532, 163] width 147 height 32
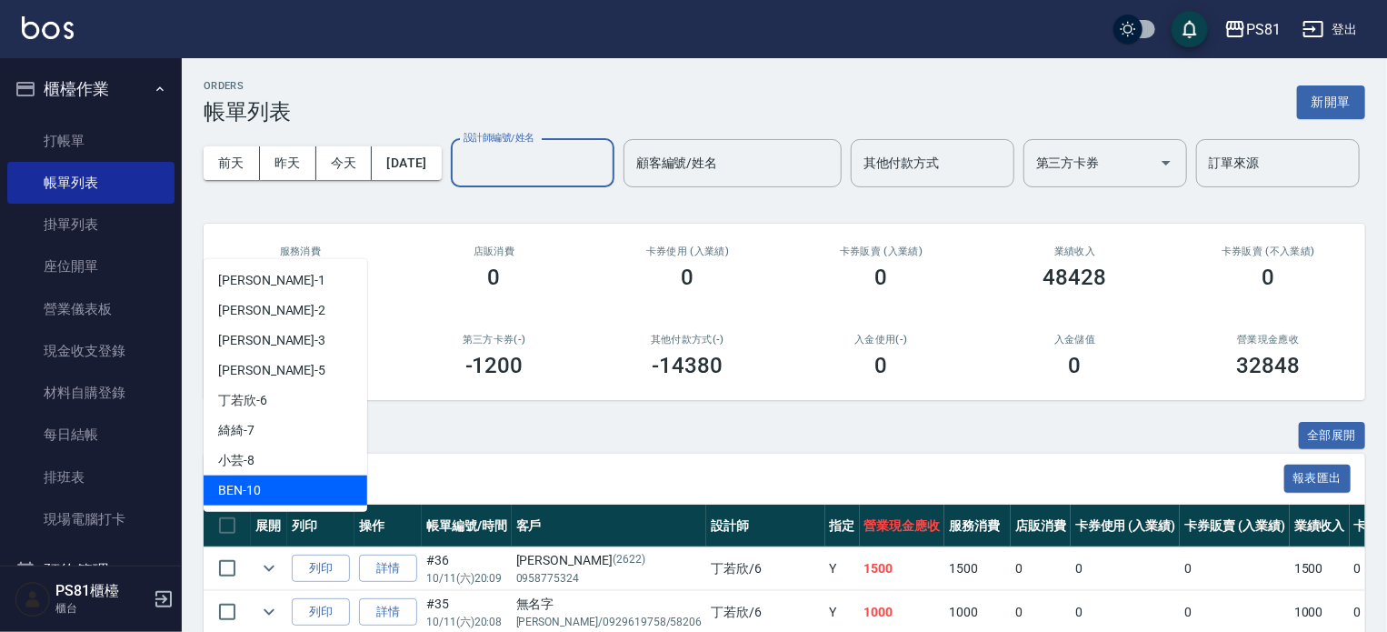
scroll to position [91, 0]
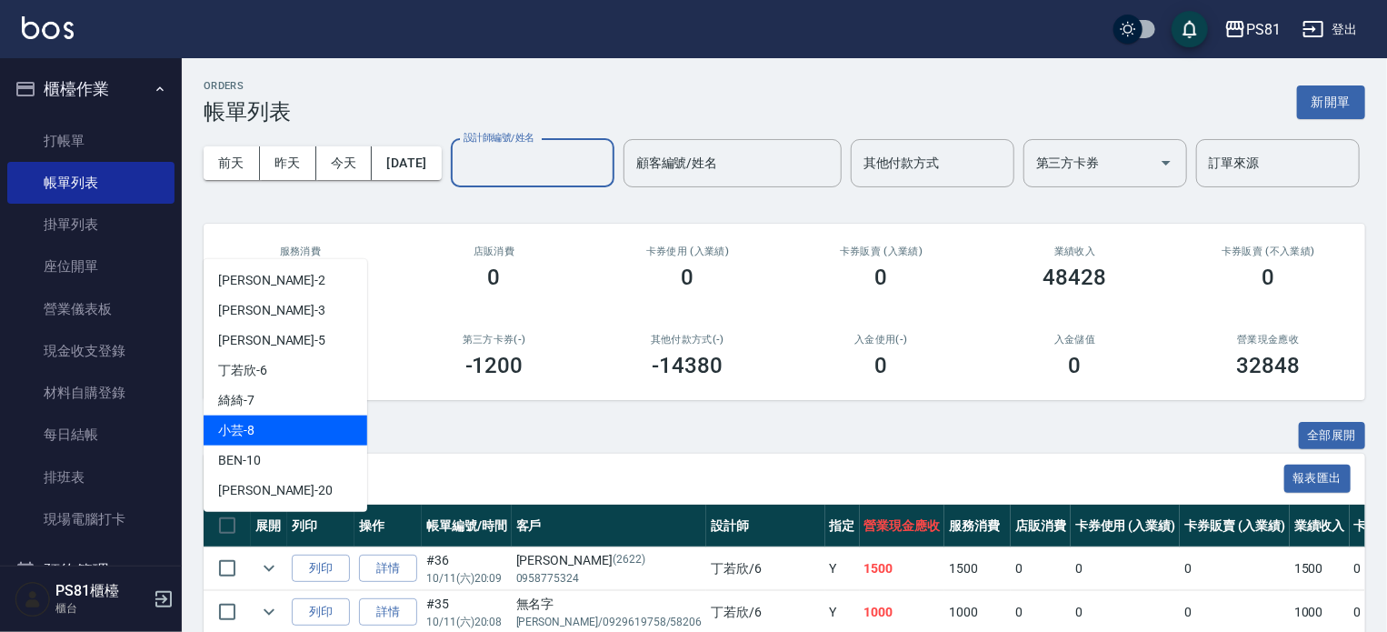
click at [298, 439] on div "小芸 -8" at bounding box center [286, 430] width 164 height 30
type input "小芸-8"
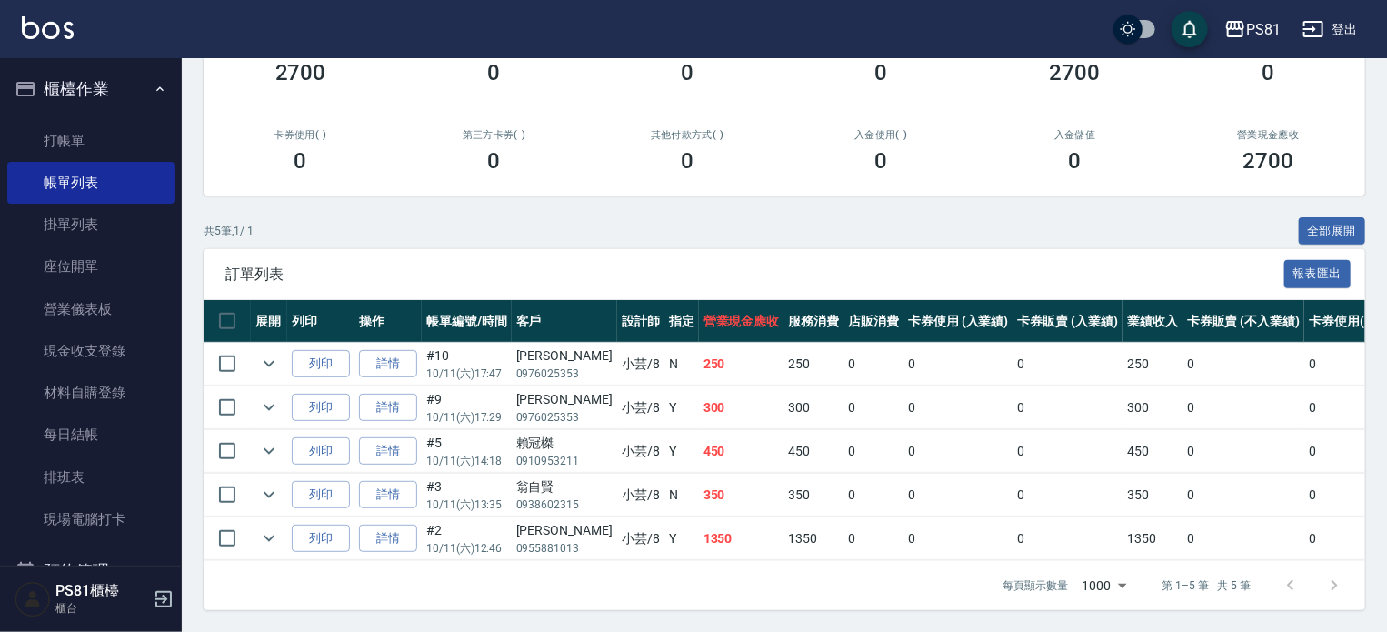
scroll to position [273, 0]
click at [72, 124] on link "打帳單" at bounding box center [90, 141] width 167 height 42
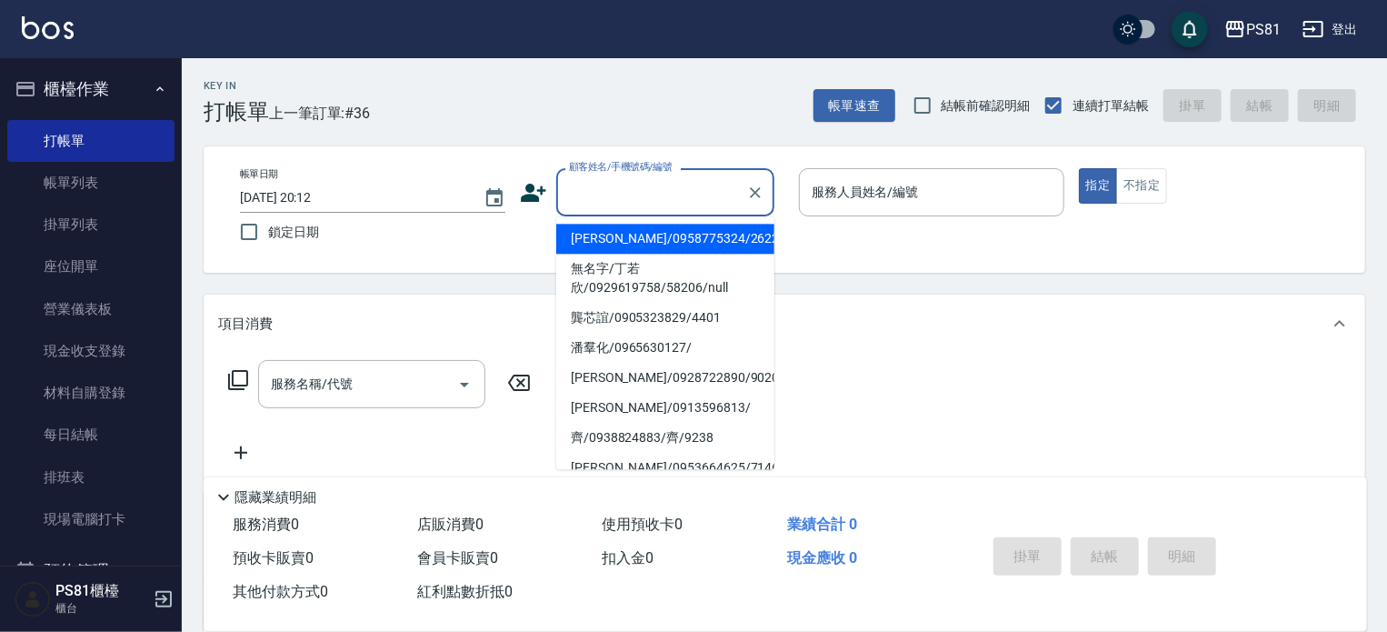
click at [626, 195] on input "顧客姓名/手機號碼/編號" at bounding box center [652, 192] width 175 height 32
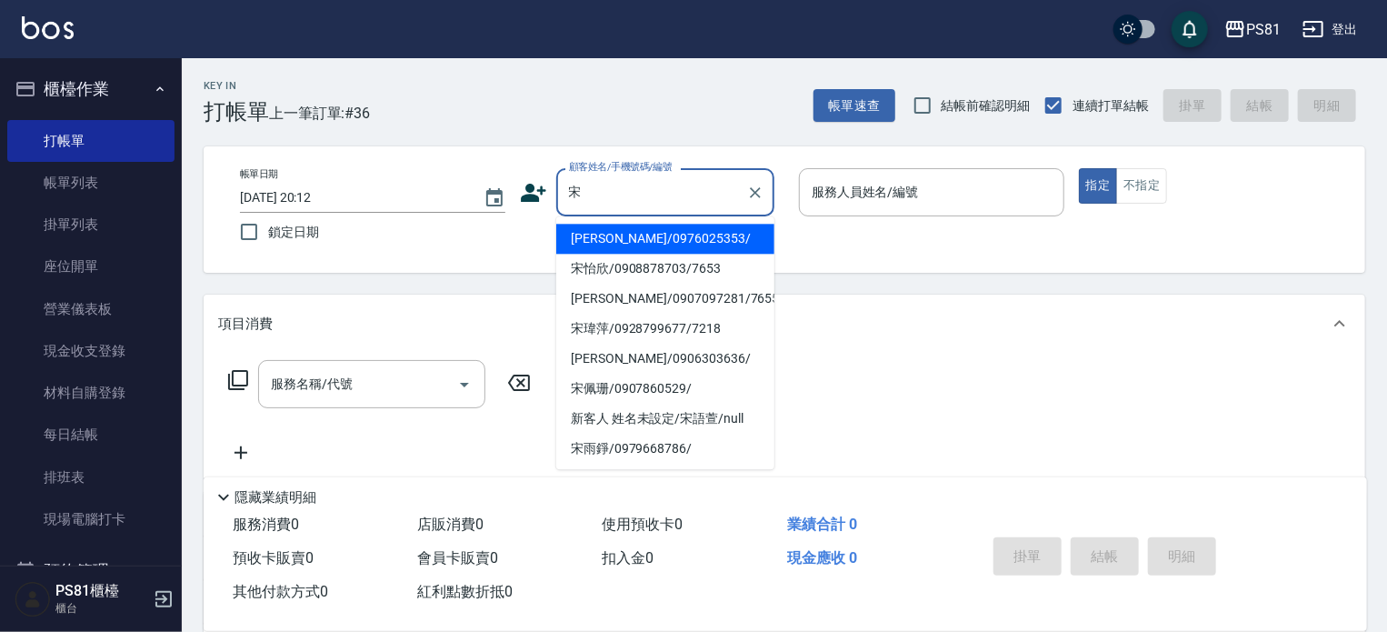
click at [643, 247] on li "[PERSON_NAME]/0976025353/" at bounding box center [665, 239] width 218 height 30
type input "[PERSON_NAME]/0976025353/"
type input "小芸-8"
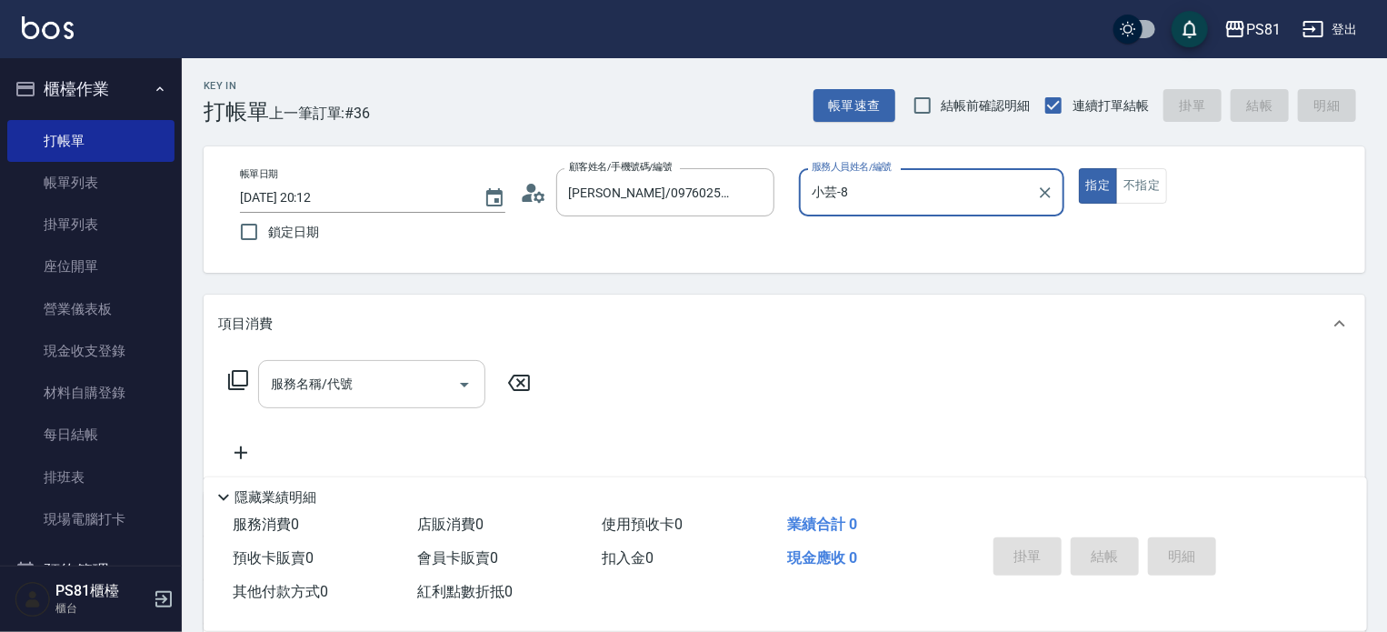
click at [361, 392] on input "服務名稱/代號" at bounding box center [358, 384] width 184 height 32
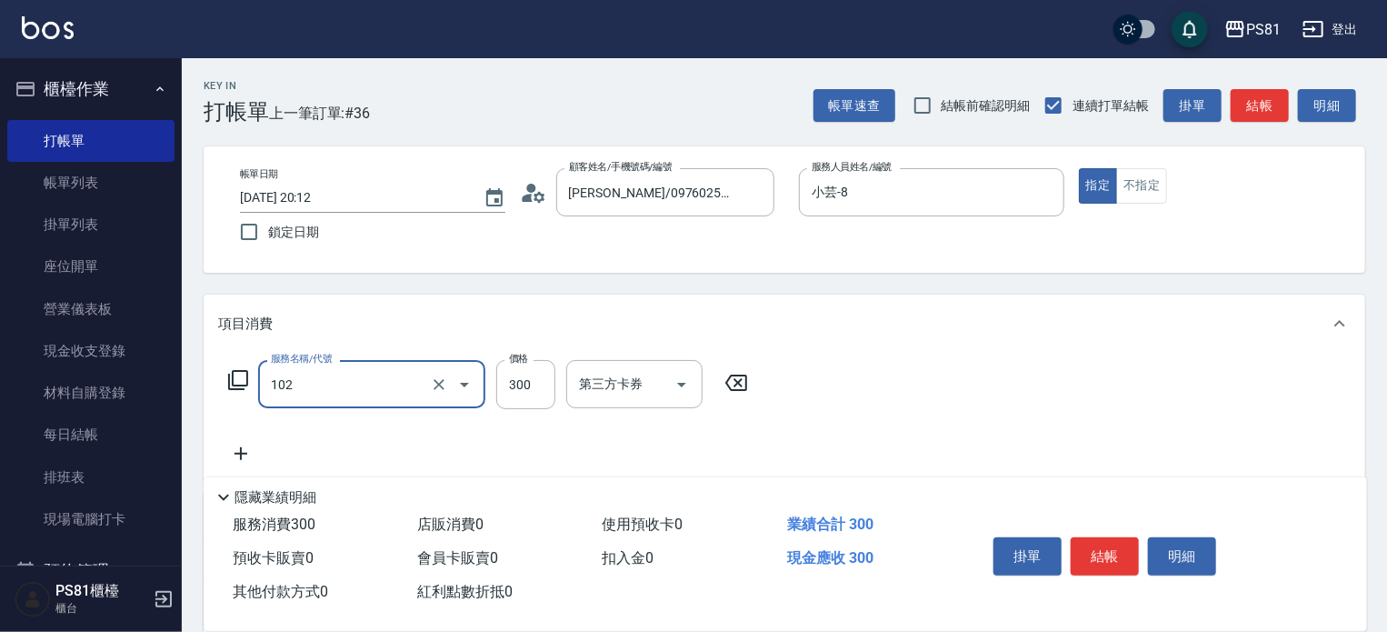
type input "保濕洗(102)"
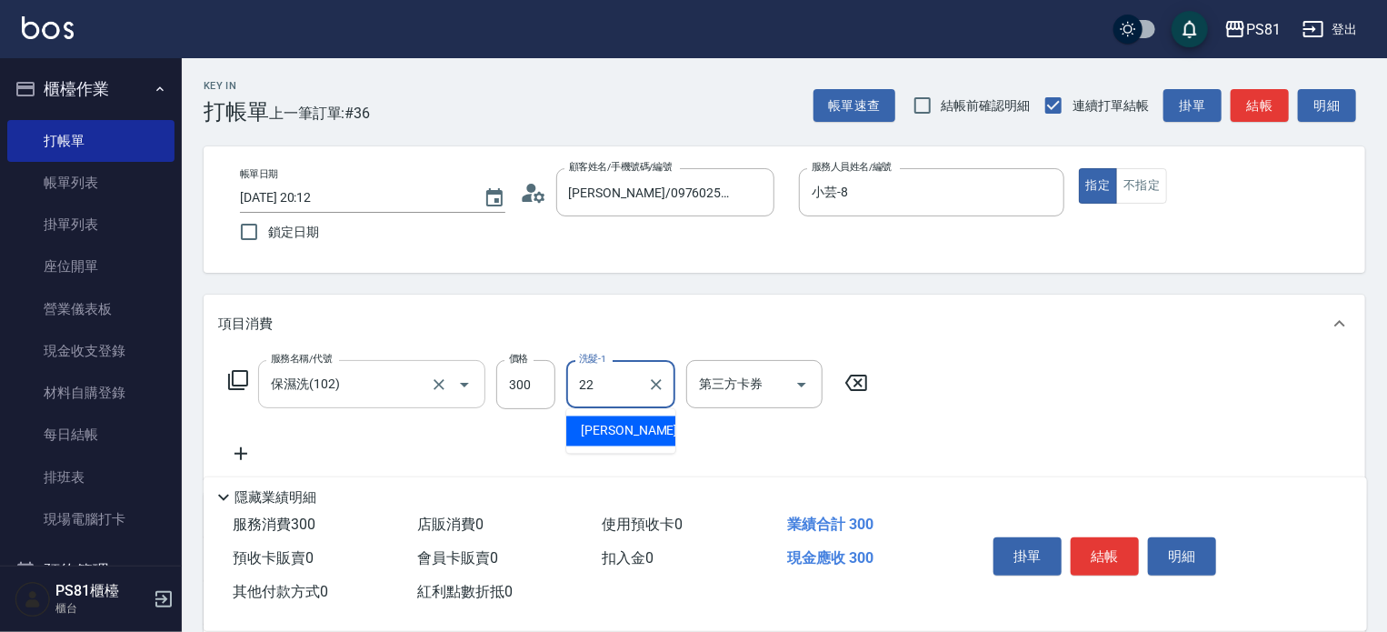
type input "涵文-22"
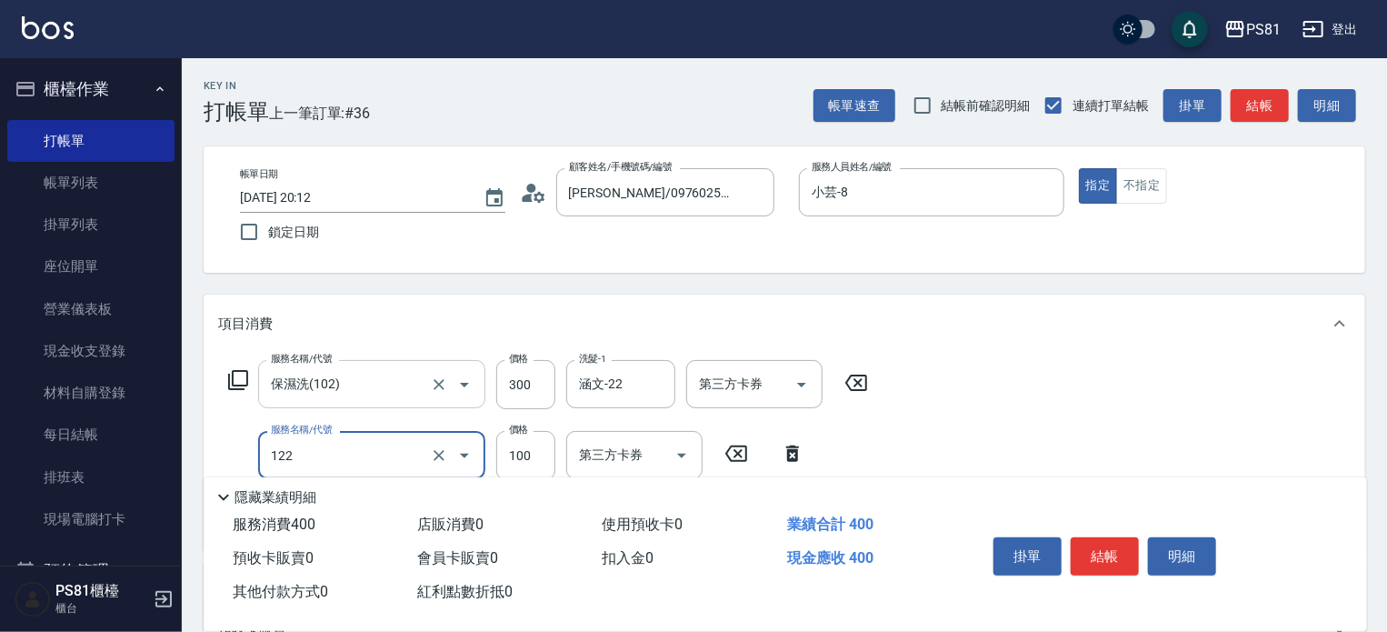
type input "電棒造型(122)"
click at [1118, 541] on button "結帳" at bounding box center [1105, 556] width 68 height 38
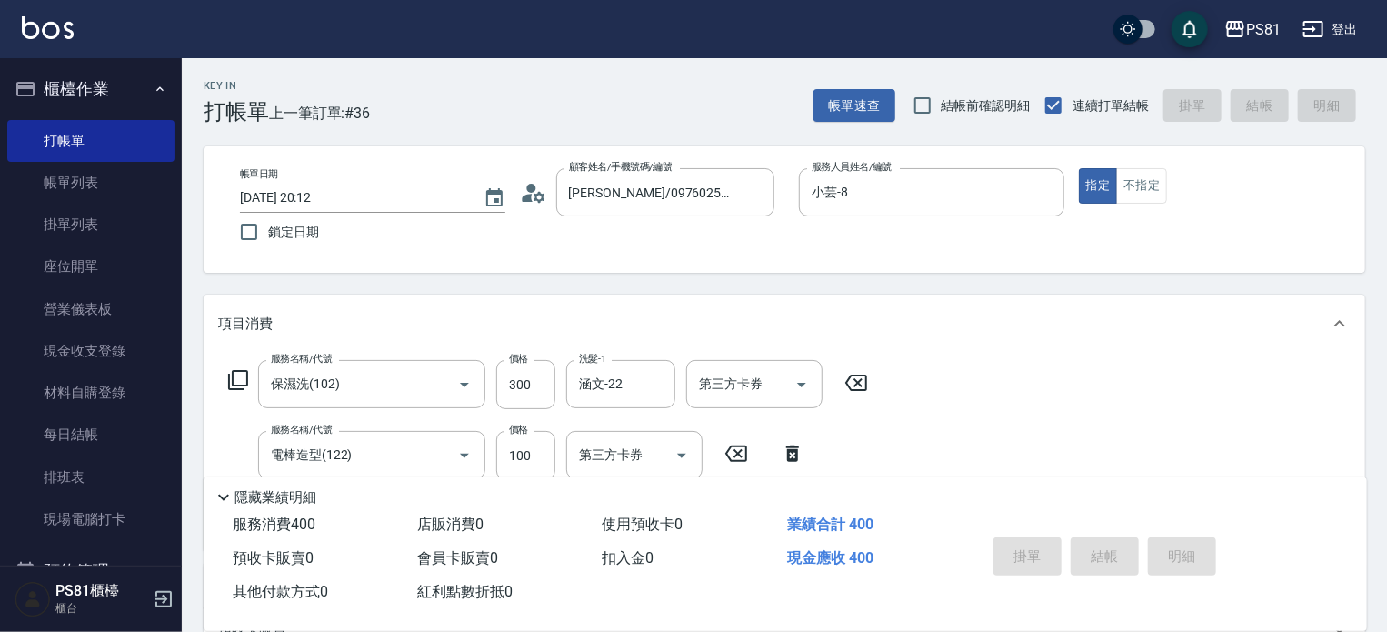
type input "2025/10/11 20:13"
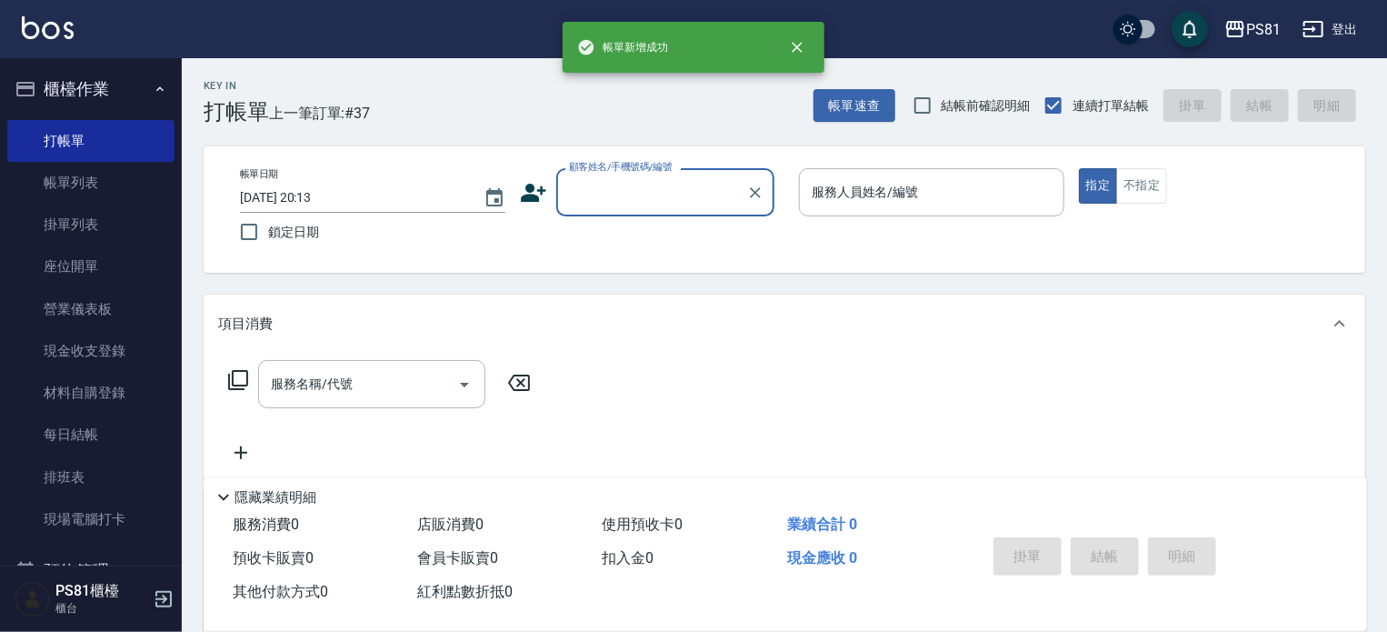
click at [661, 201] on input "顧客姓名/手機號碼/編號" at bounding box center [652, 192] width 175 height 32
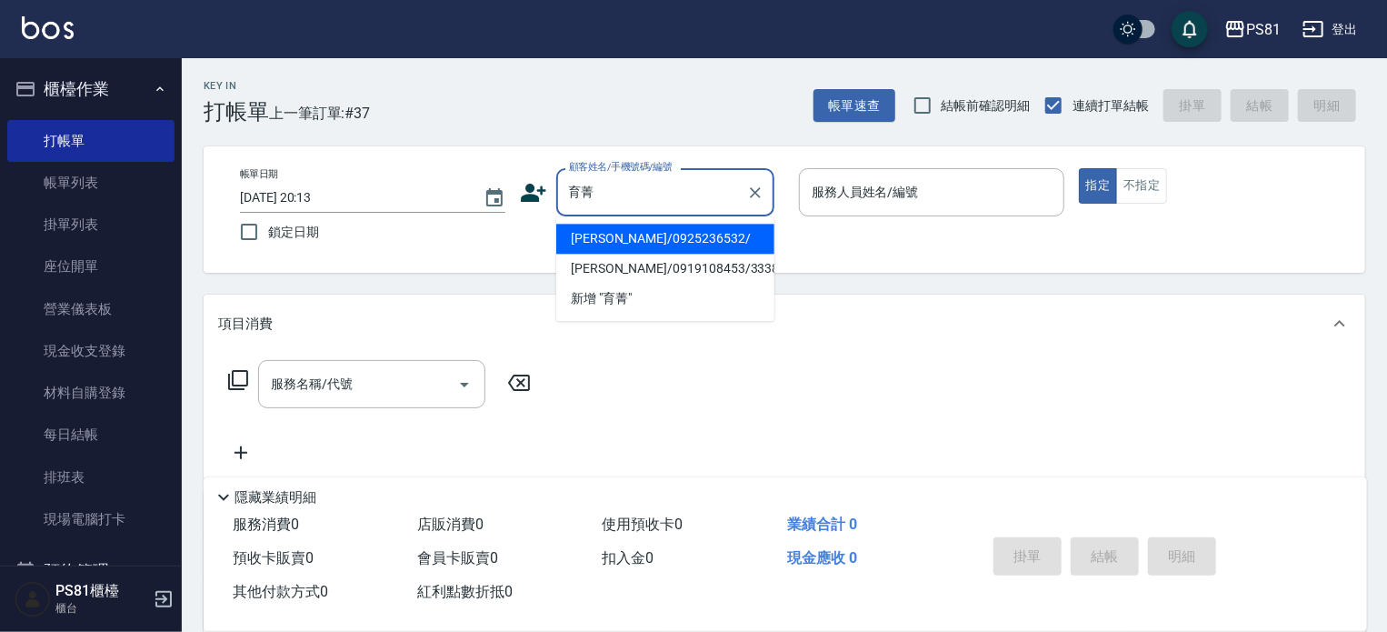
click at [716, 245] on li "李育菁/0925236532/" at bounding box center [665, 239] width 218 height 30
type input "李育菁/0925236532/"
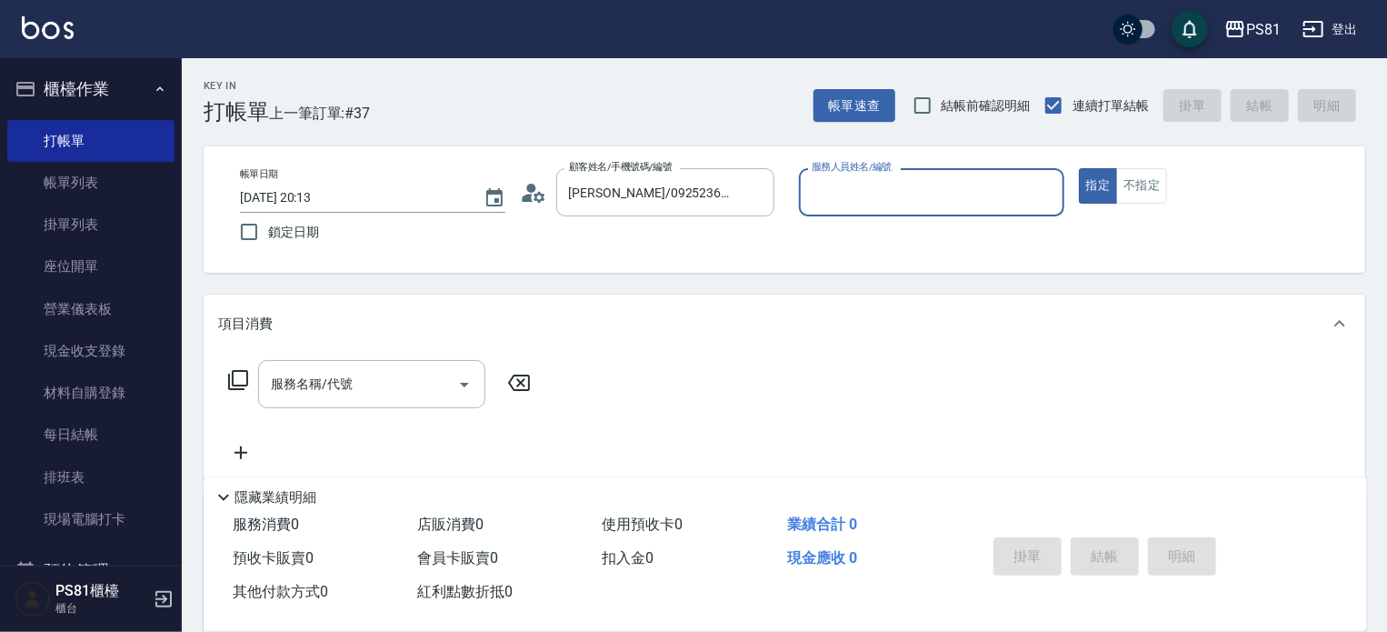
type input "小芸-8"
click at [355, 400] on div "服務名稱/代號" at bounding box center [371, 384] width 227 height 48
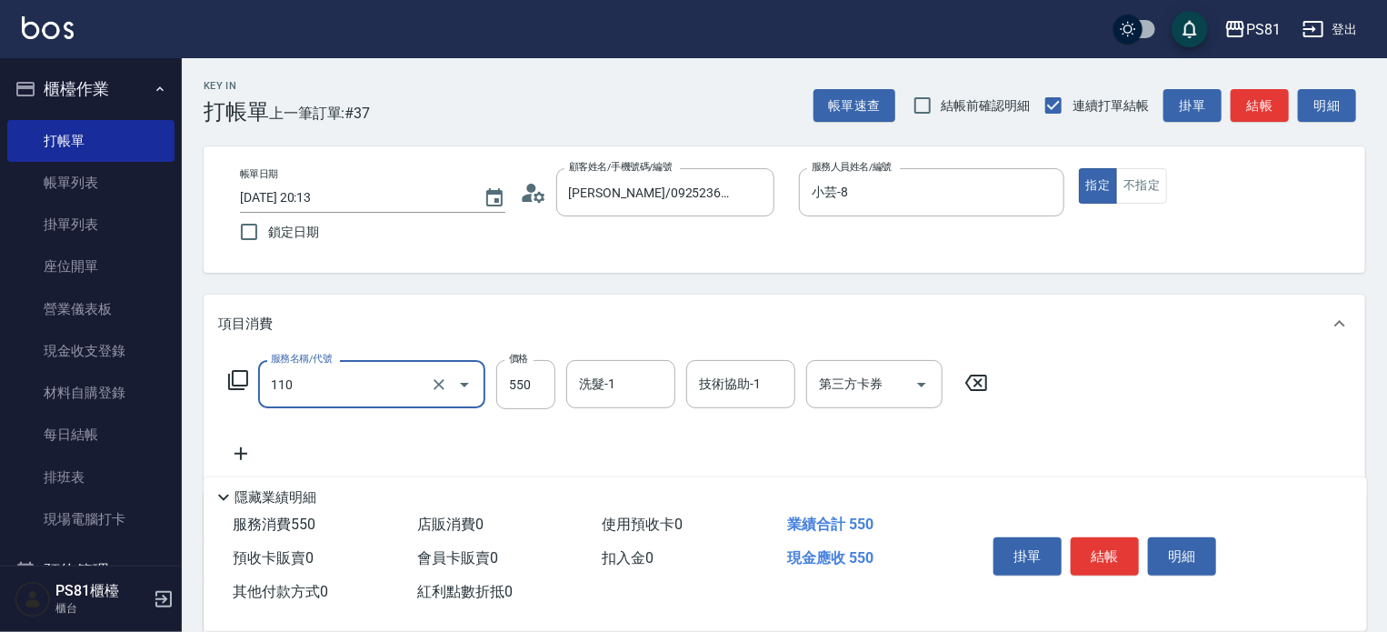
type input "去角質(抗油)(110)"
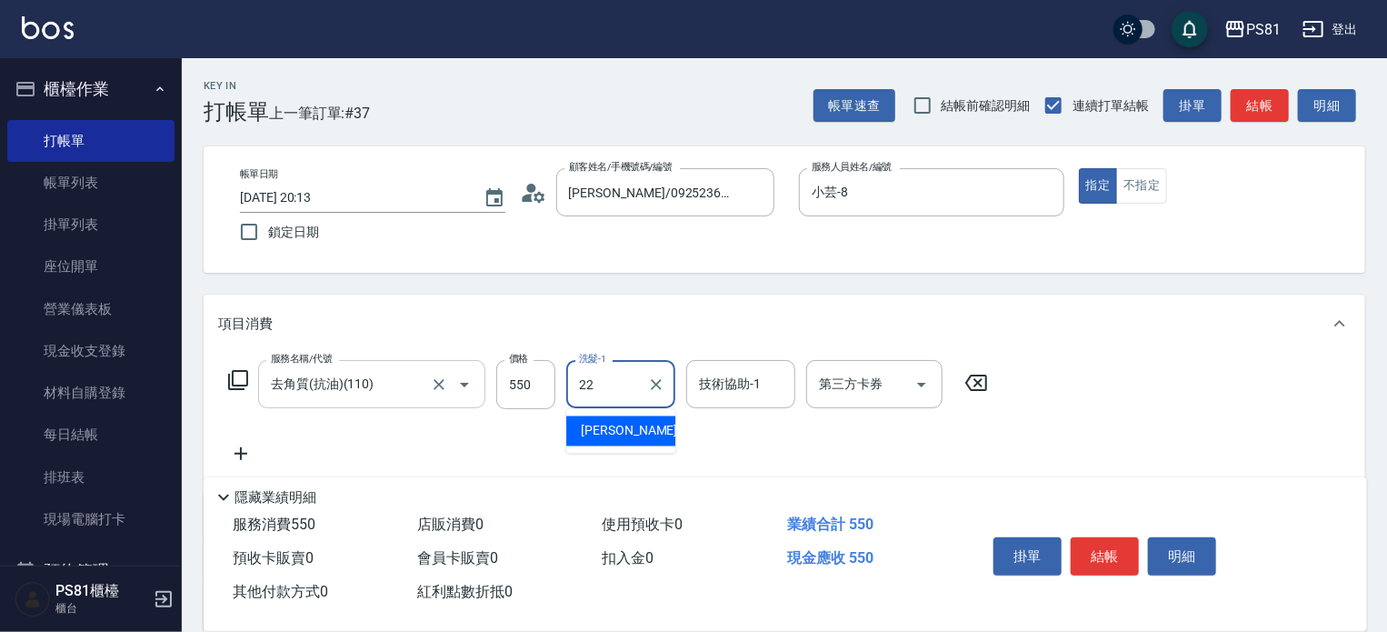
type input "涵文-22"
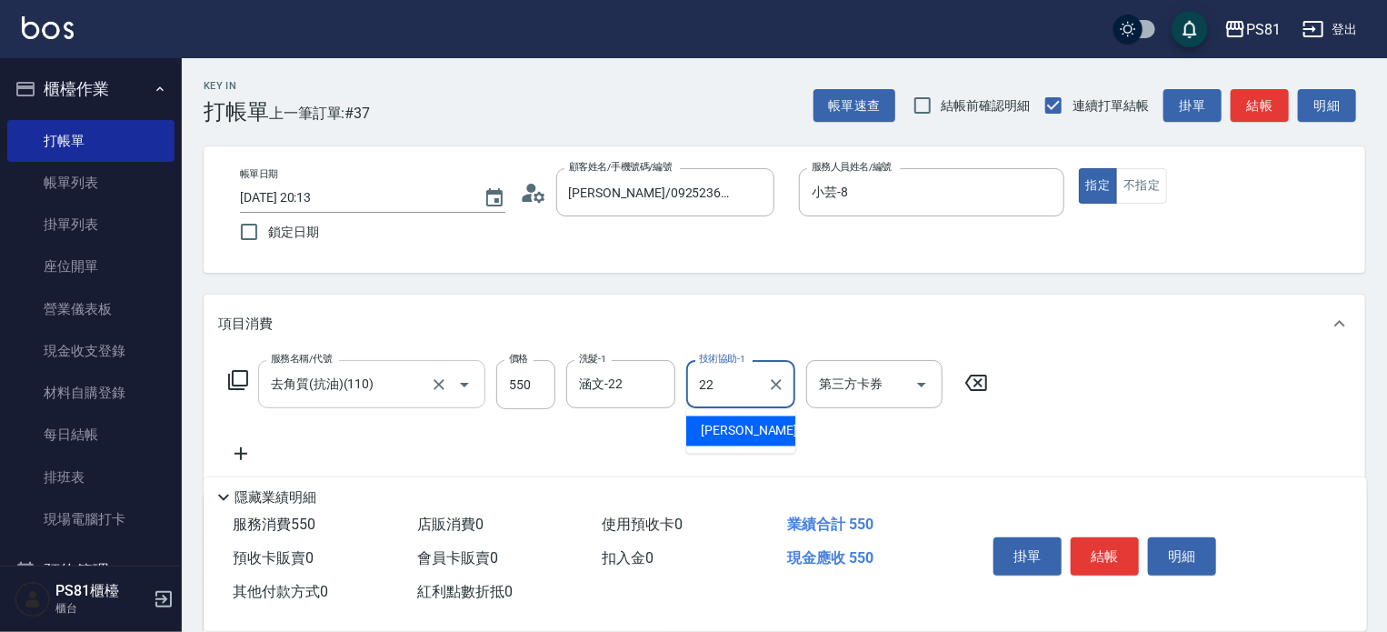
type input "涵文-22"
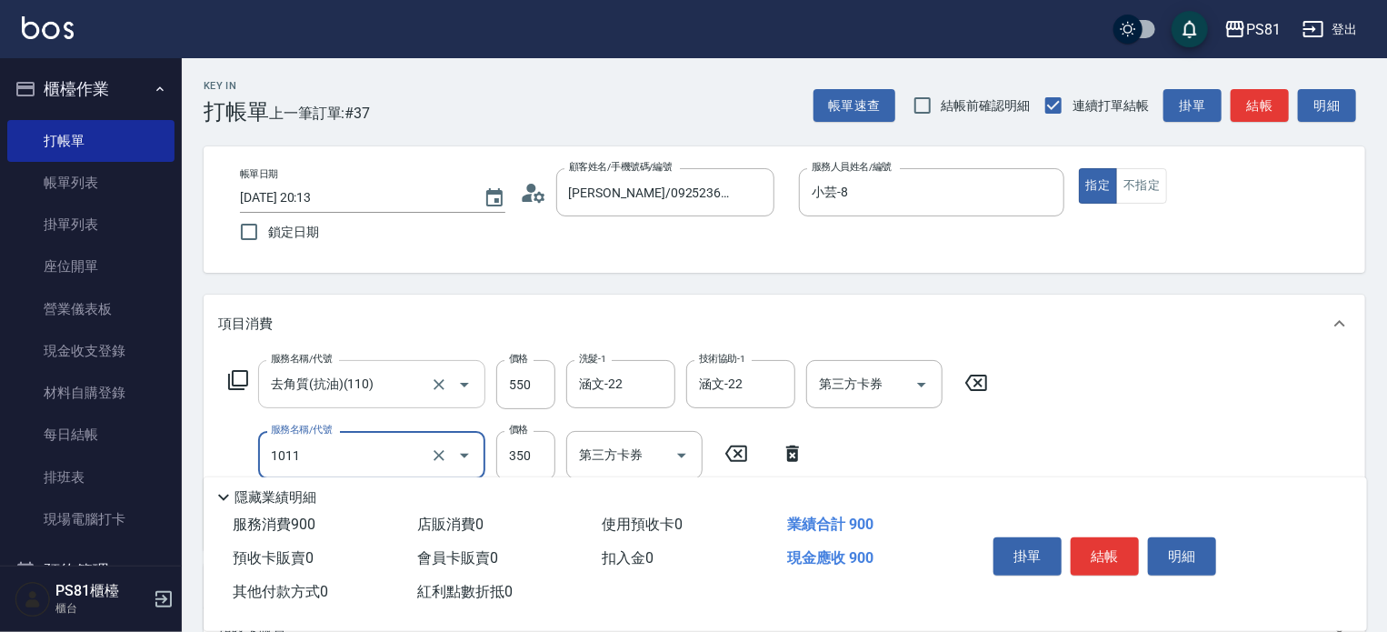
type input "B級單剪(1011)"
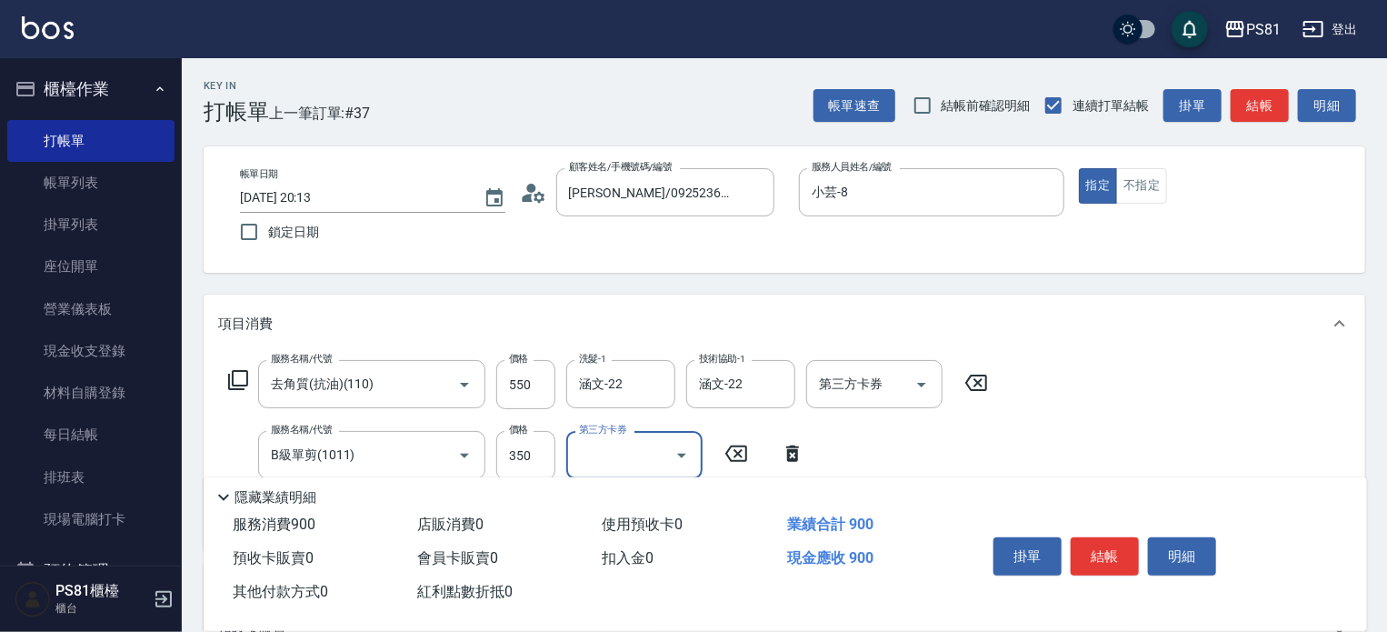
scroll to position [324, 0]
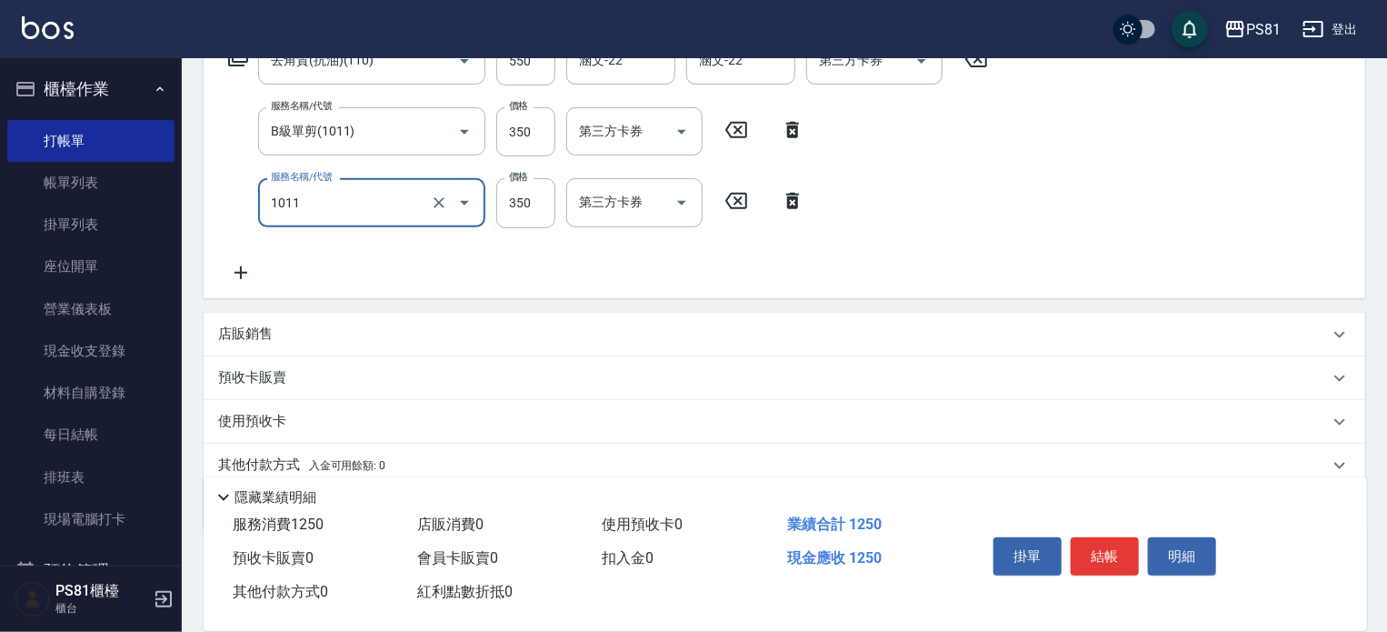
type input "B級單剪(1011)"
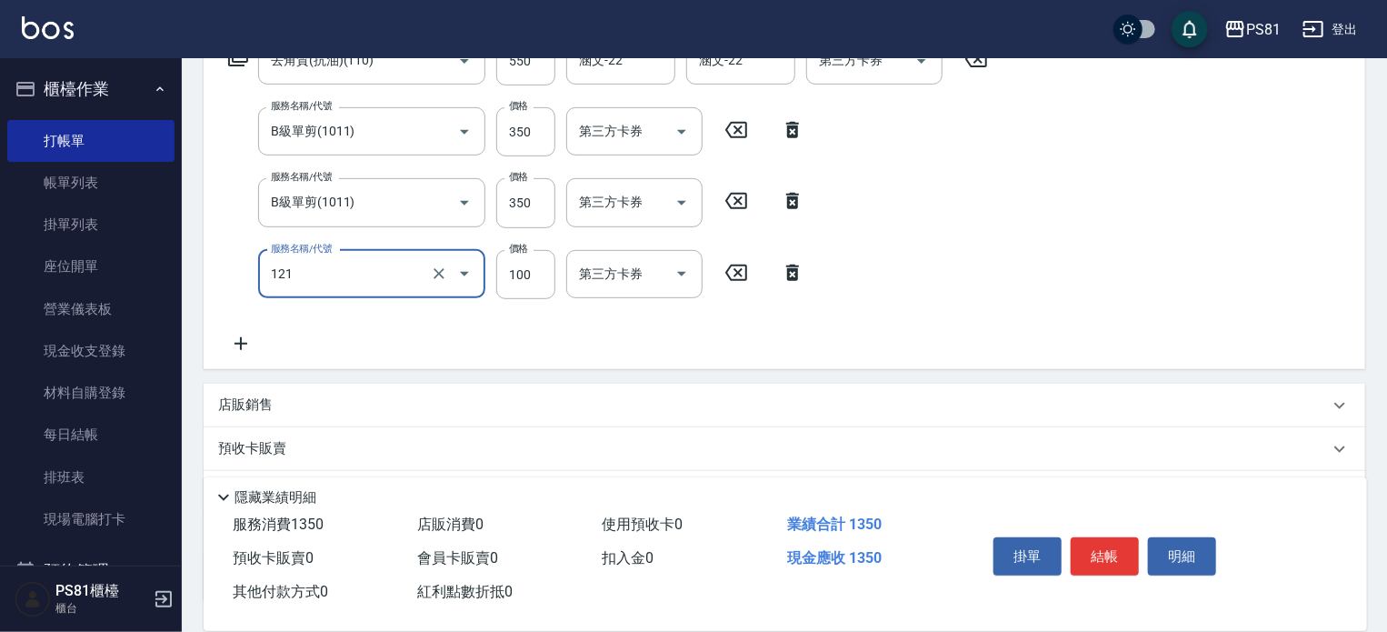
type input "剪劉海(121)"
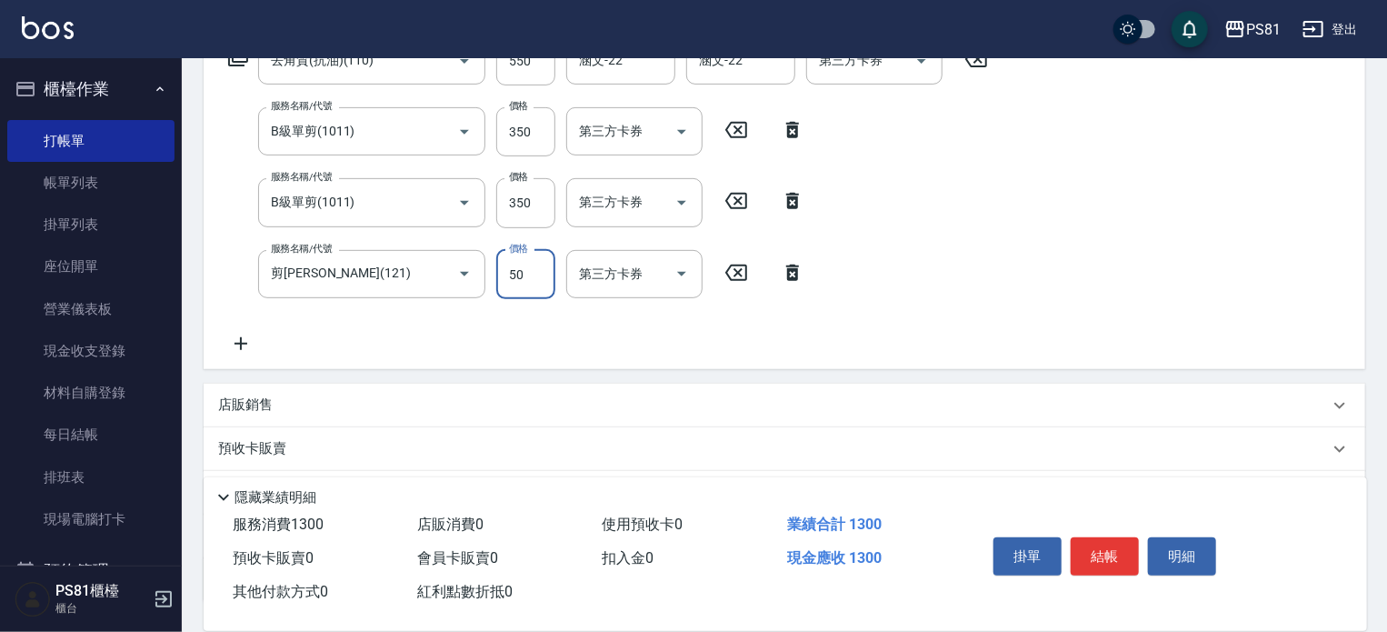
type input "50"
click at [1112, 559] on button "結帳" at bounding box center [1105, 556] width 68 height 38
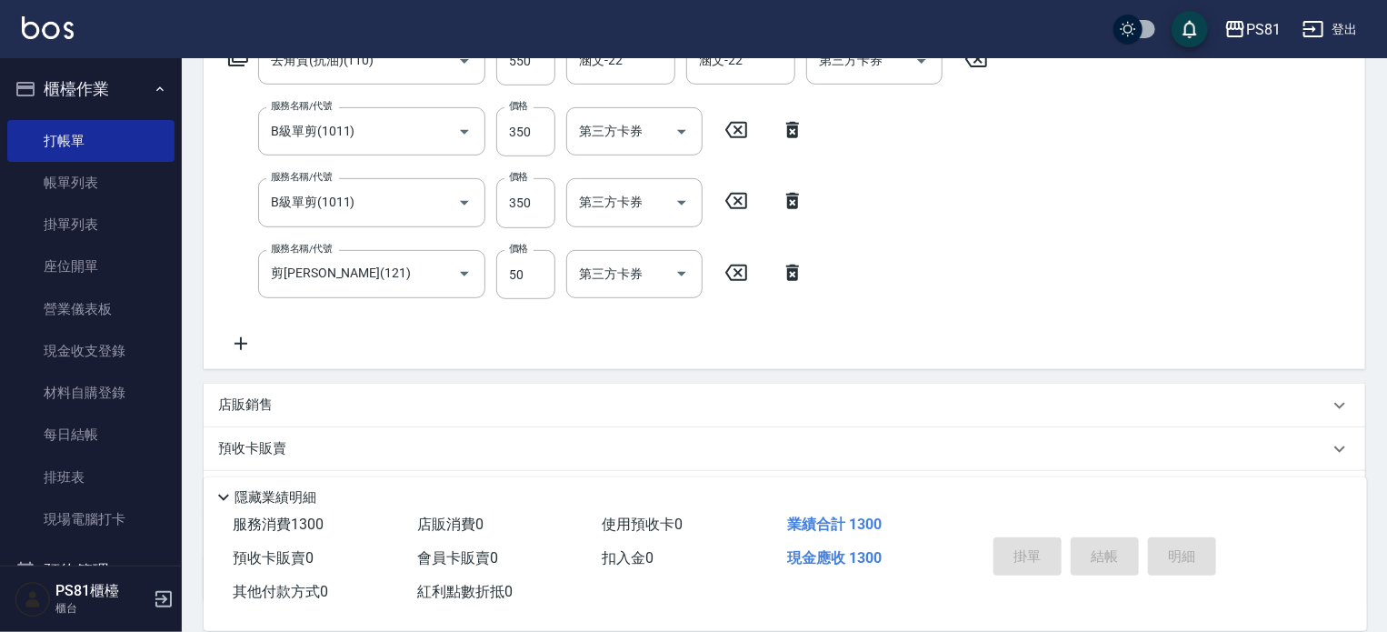
type input "2025/10/11 20:14"
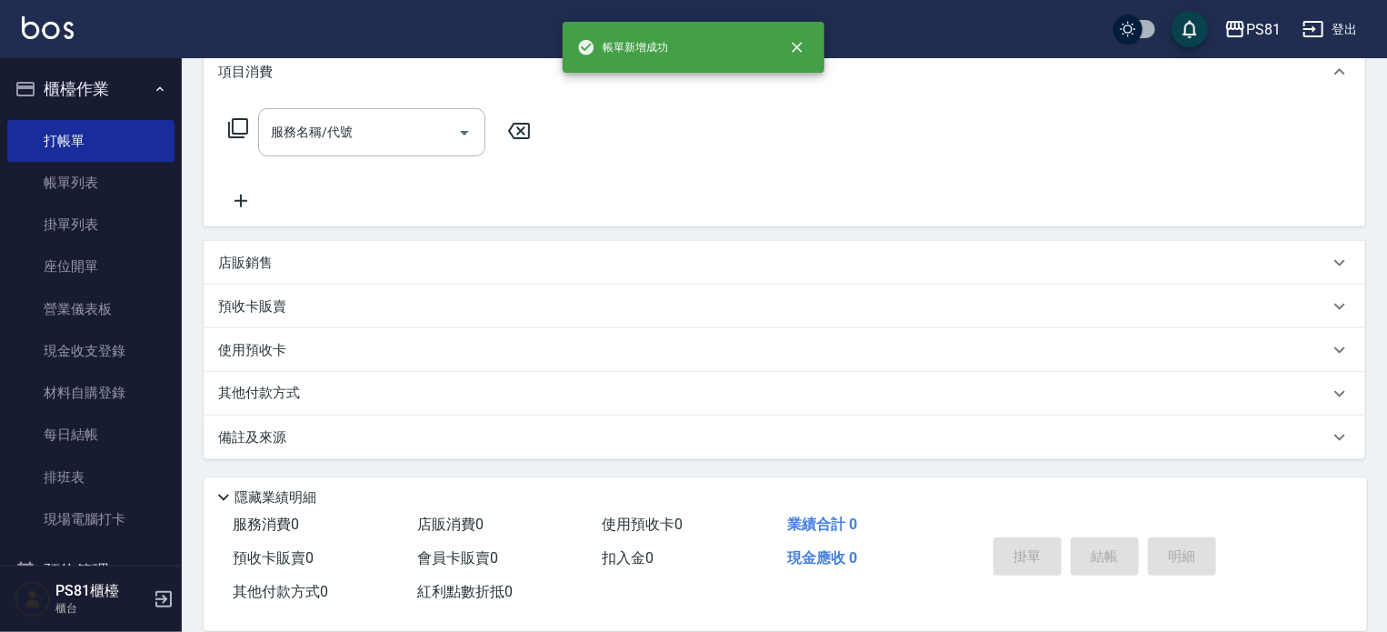
scroll to position [0, 0]
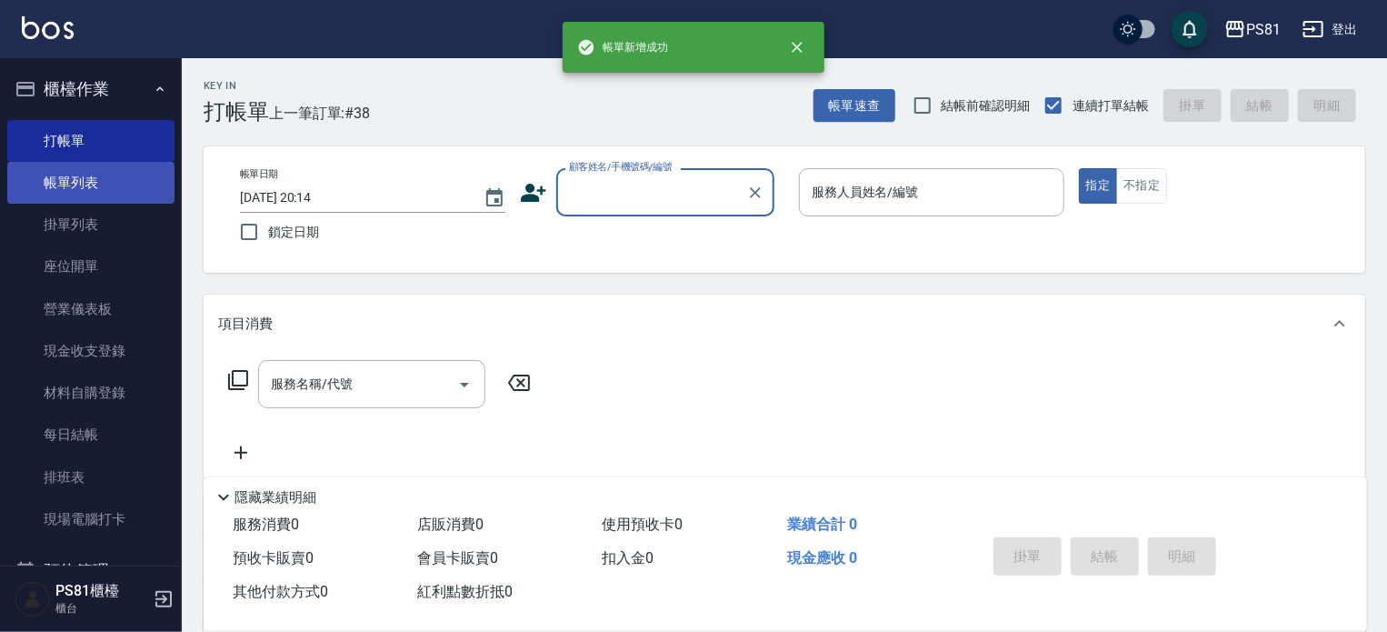
click at [76, 177] on link "帳單列表" at bounding box center [90, 183] width 167 height 42
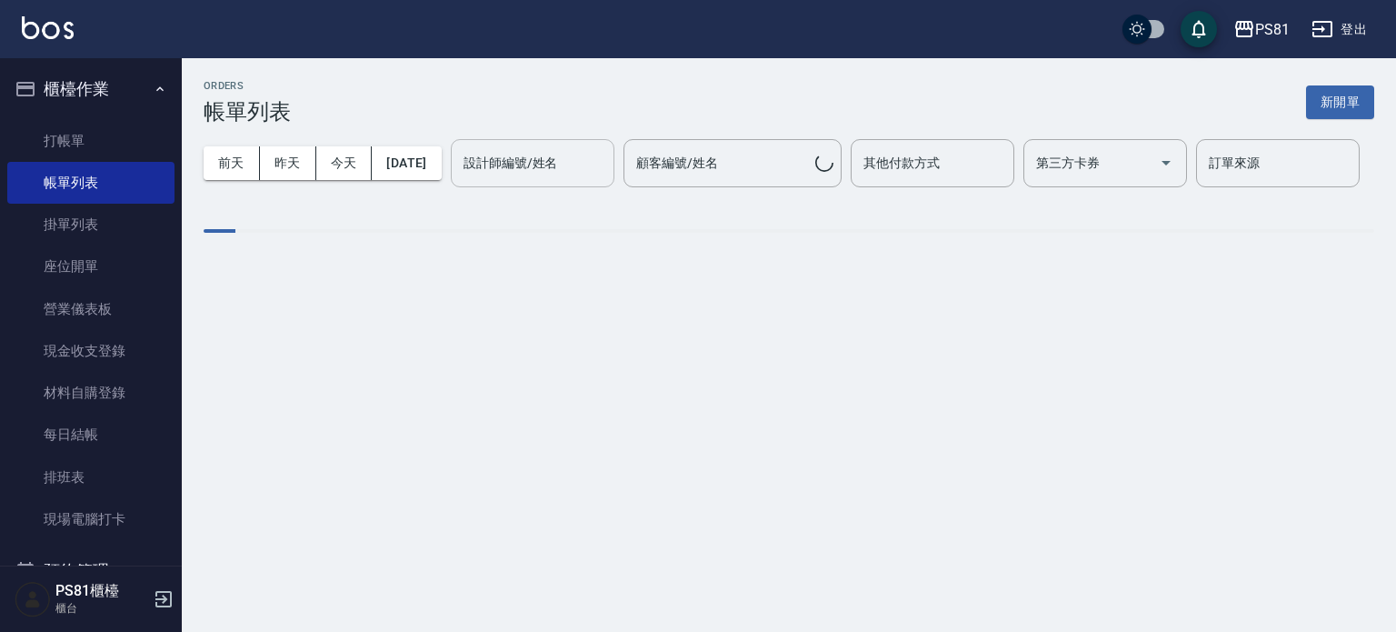
click at [459, 179] on input "設計師編號/姓名" at bounding box center [532, 163] width 147 height 32
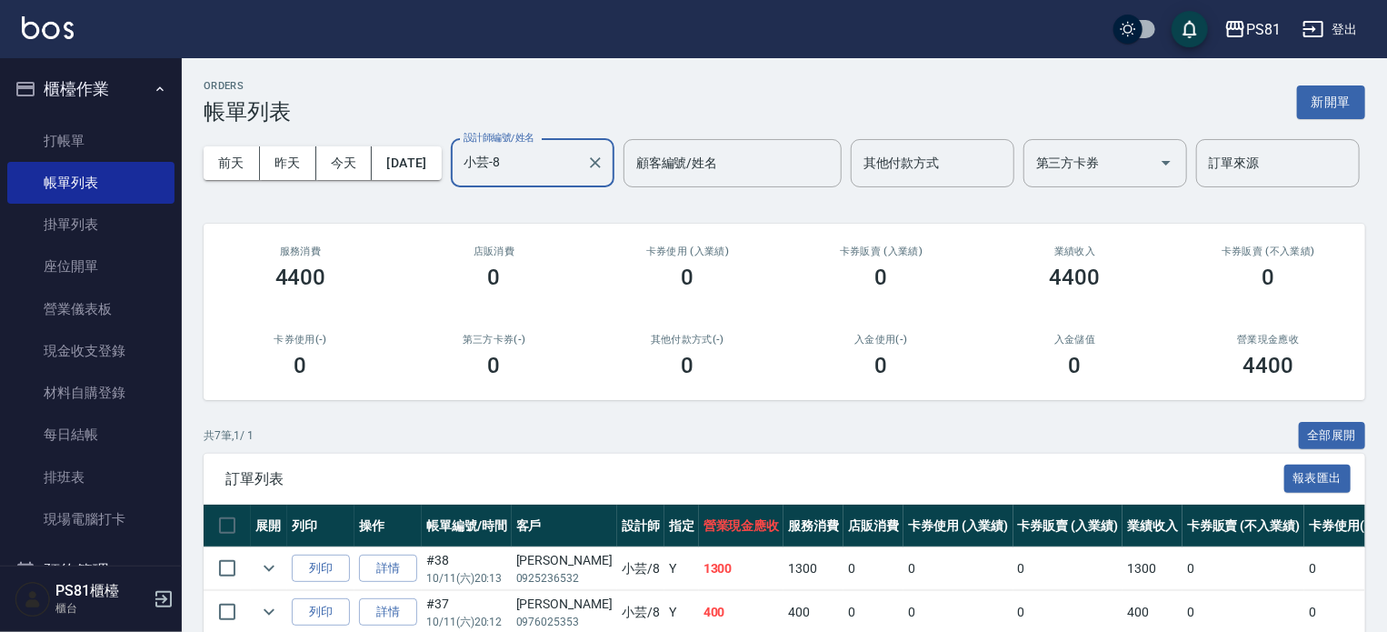
type input "小芸-8"
click at [87, 101] on button "櫃檯作業" at bounding box center [90, 88] width 167 height 47
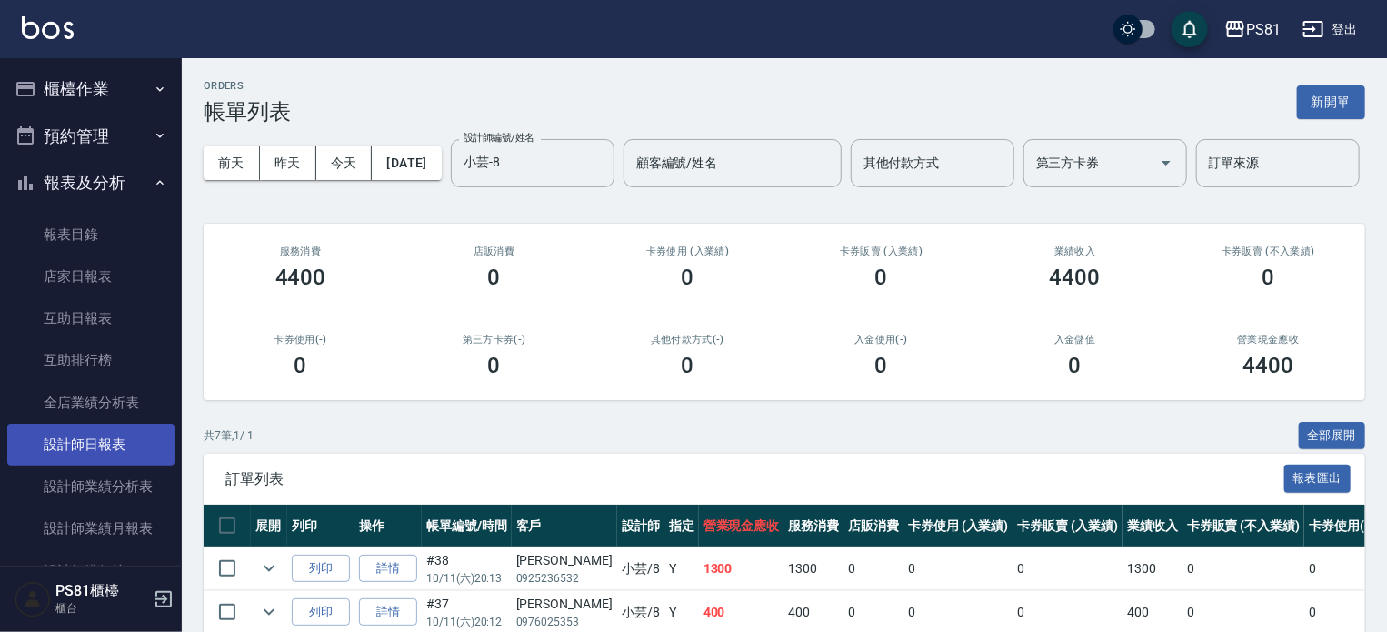
click at [103, 441] on link "設計師日報表" at bounding box center [90, 445] width 167 height 42
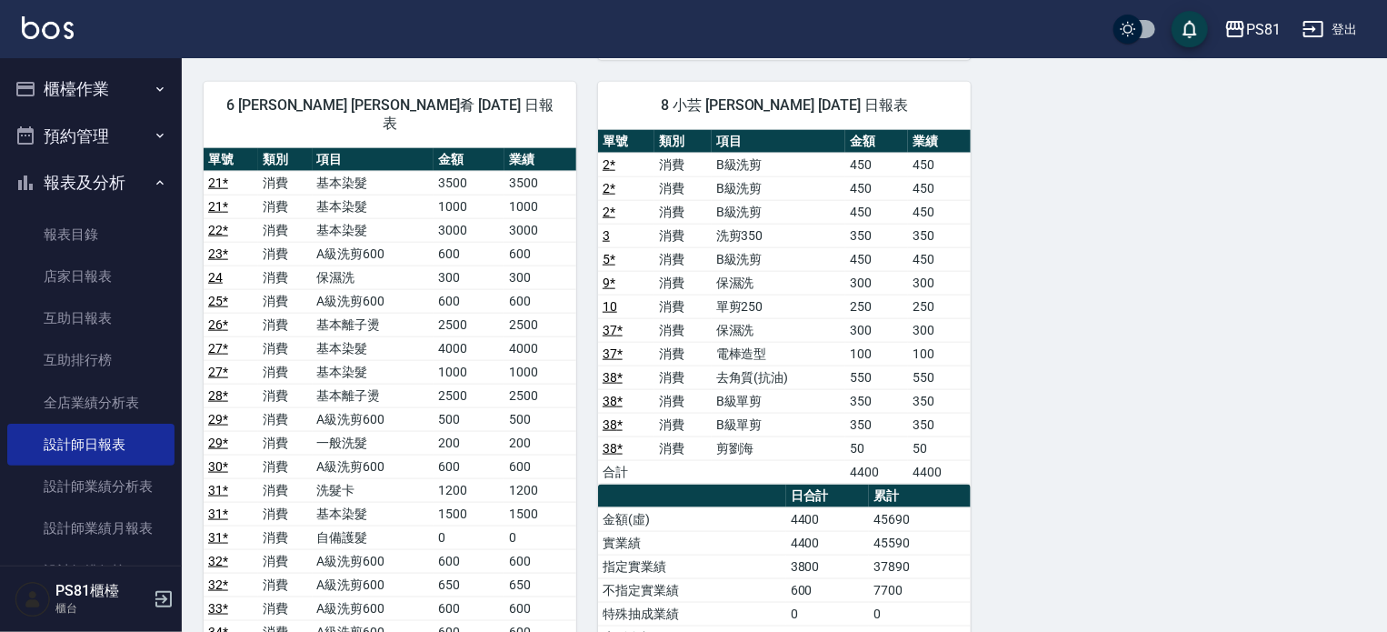
scroll to position [1000, 0]
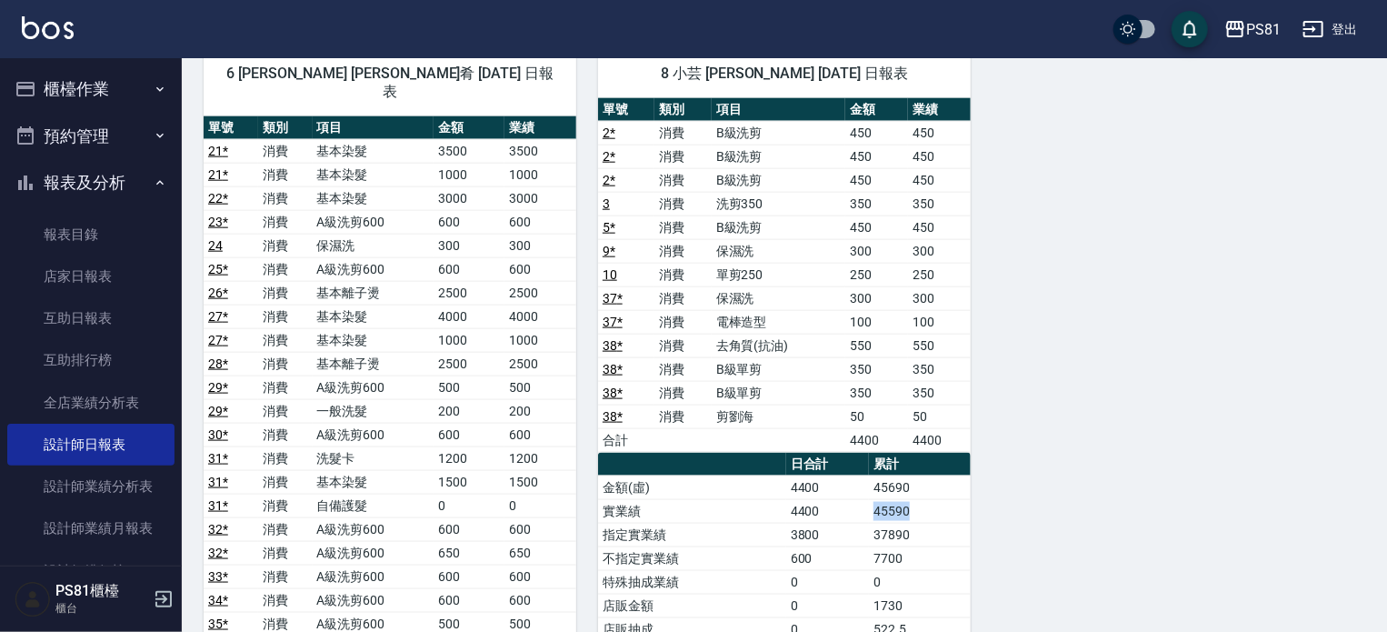
drag, startPoint x: 869, startPoint y: 505, endPoint x: 926, endPoint y: 505, distance: 56.4
click at [926, 505] on td "45590" at bounding box center [920, 511] width 102 height 24
click at [927, 505] on td "45590" at bounding box center [920, 511] width 102 height 24
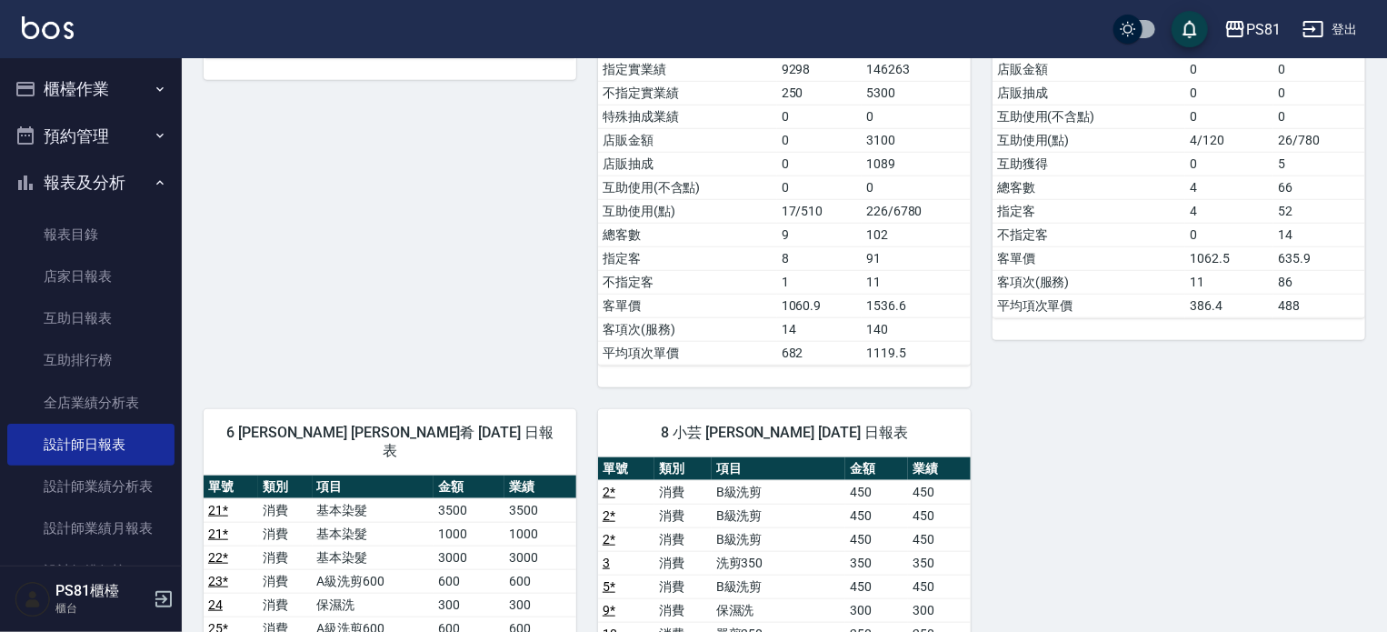
scroll to position [818, 0]
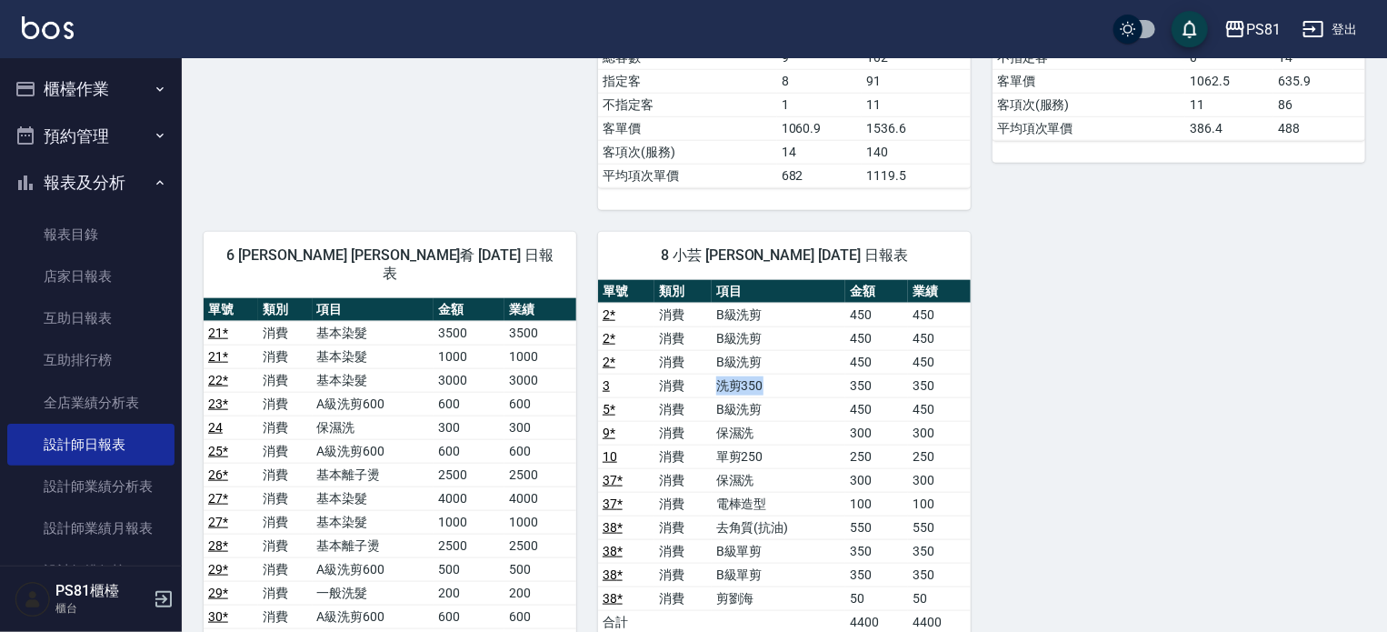
drag, startPoint x: 718, startPoint y: 382, endPoint x: 774, endPoint y: 388, distance: 55.8
click at [773, 385] on td "洗剪350" at bounding box center [779, 386] width 135 height 24
drag, startPoint x: 709, startPoint y: 397, endPoint x: 775, endPoint y: 403, distance: 65.7
click at [775, 403] on tr "5 * 消費 B級洗剪 450 450" at bounding box center [784, 409] width 373 height 24
click at [746, 421] on td "保濕洗" at bounding box center [779, 433] width 135 height 24
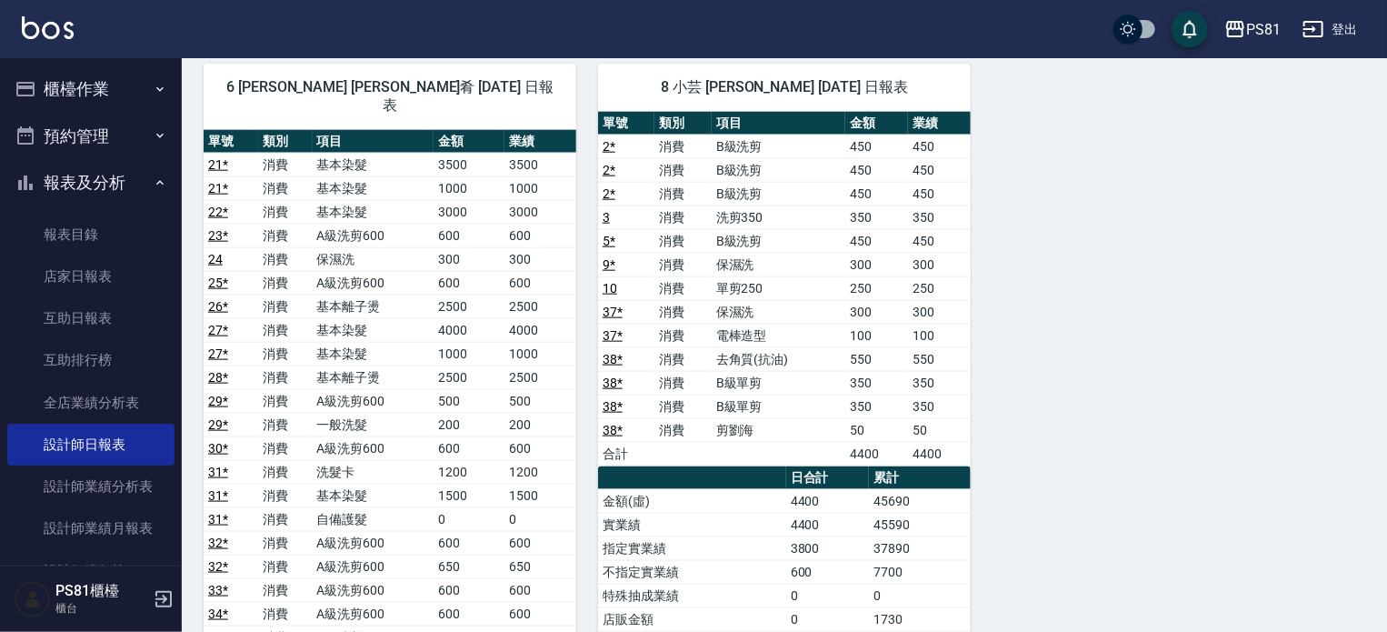
scroll to position [727, 0]
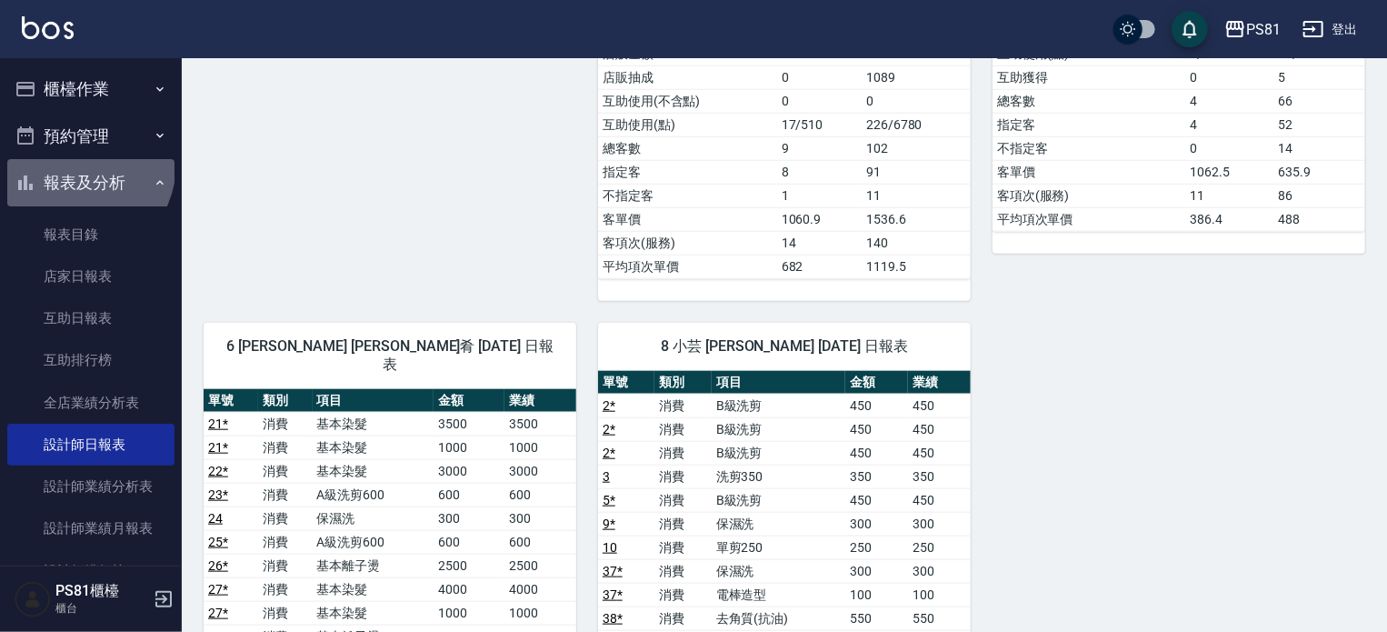
drag, startPoint x: 69, startPoint y: 163, endPoint x: 58, endPoint y: 170, distance: 13.1
click at [68, 165] on button "報表及分析" at bounding box center [90, 182] width 167 height 47
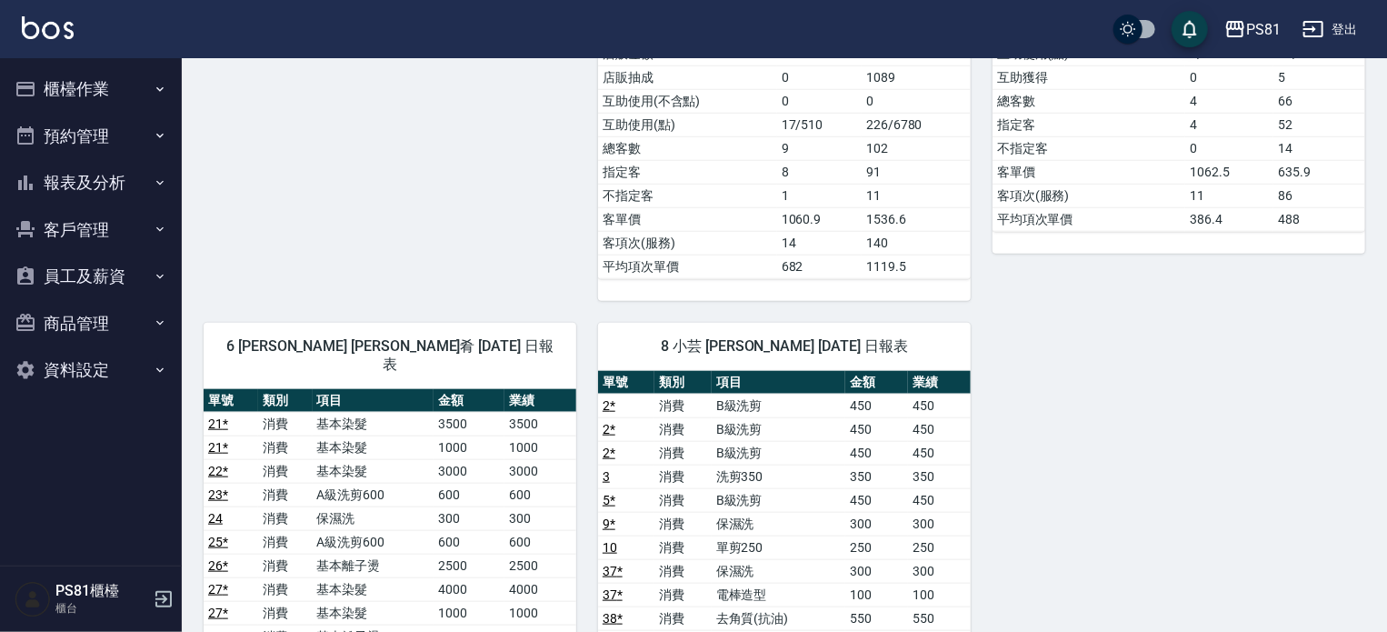
click at [61, 97] on button "櫃檯作業" at bounding box center [90, 88] width 167 height 47
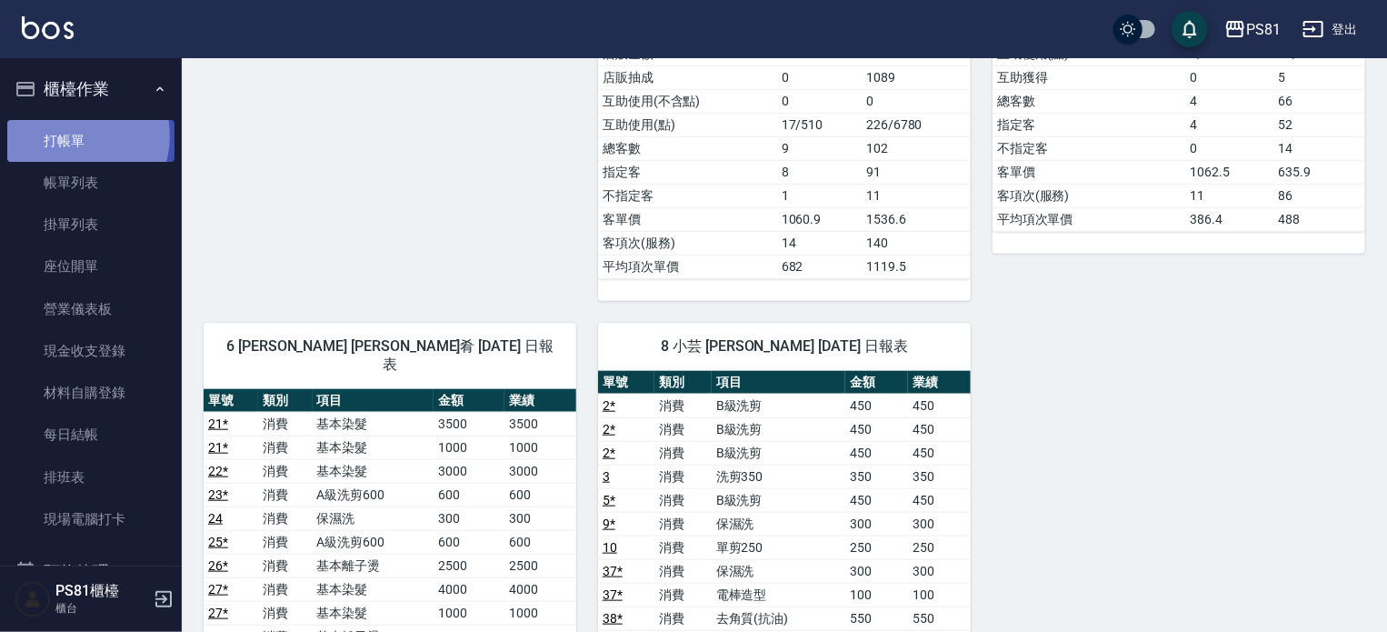
click at [80, 135] on link "打帳單" at bounding box center [90, 141] width 167 height 42
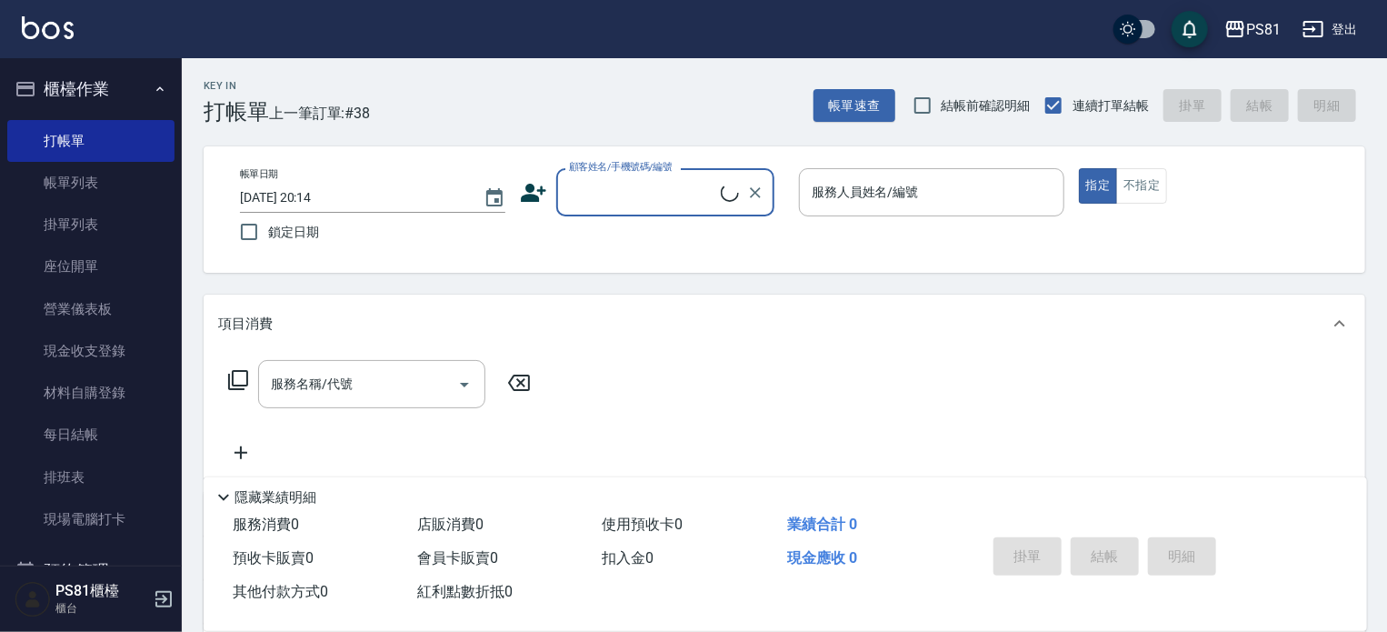
click at [365, 121] on span "上一筆訂單:#38" at bounding box center [320, 113] width 102 height 23
